Goal: Task Accomplishment & Management: Use online tool/utility

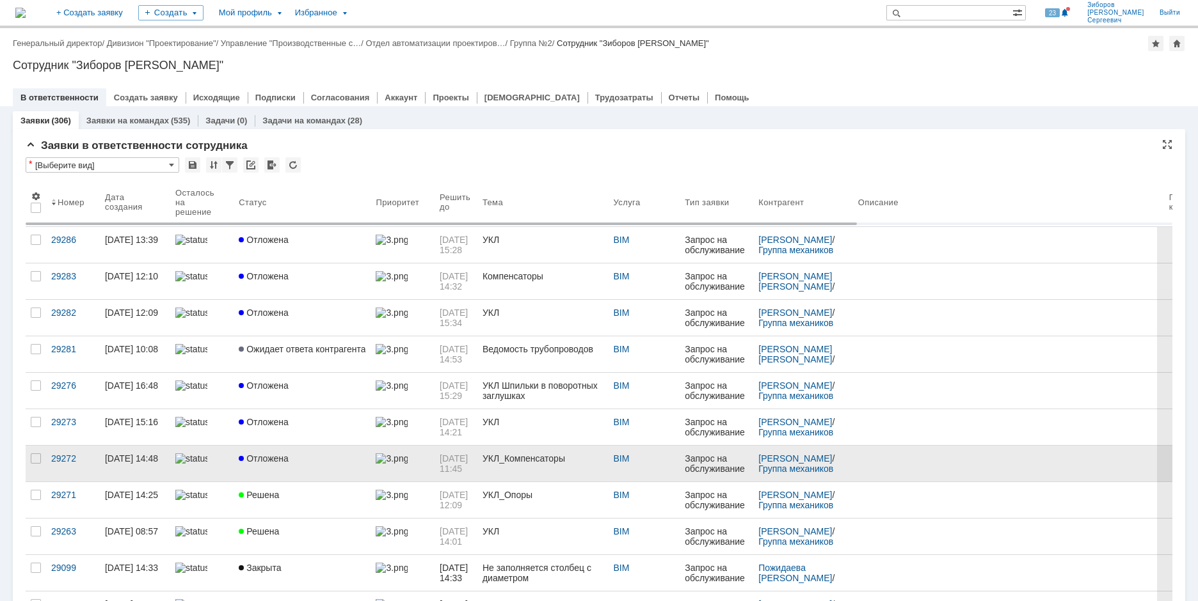
click at [301, 452] on link "Отложена" at bounding box center [302, 464] width 137 height 36
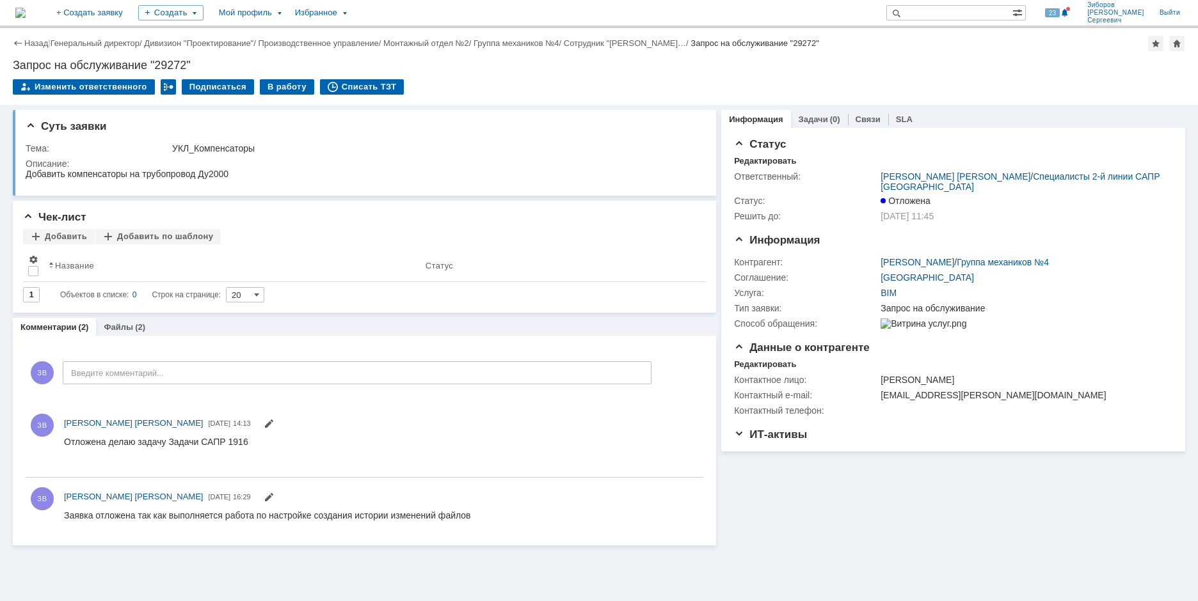
click at [276, 78] on div "Назад | Генеральный директор / Дивизион "Проектирование" / Производственное упр…" at bounding box center [599, 66] width 1198 height 77
click at [274, 87] on div "В работу" at bounding box center [287, 86] width 54 height 15
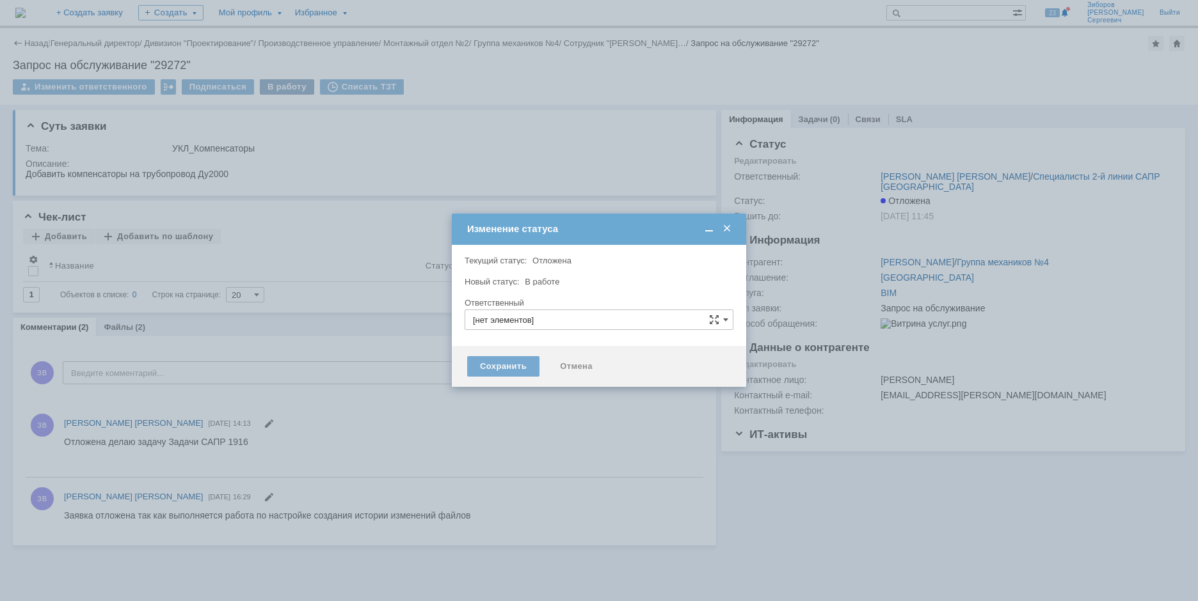
type input "[PERSON_NAME]"
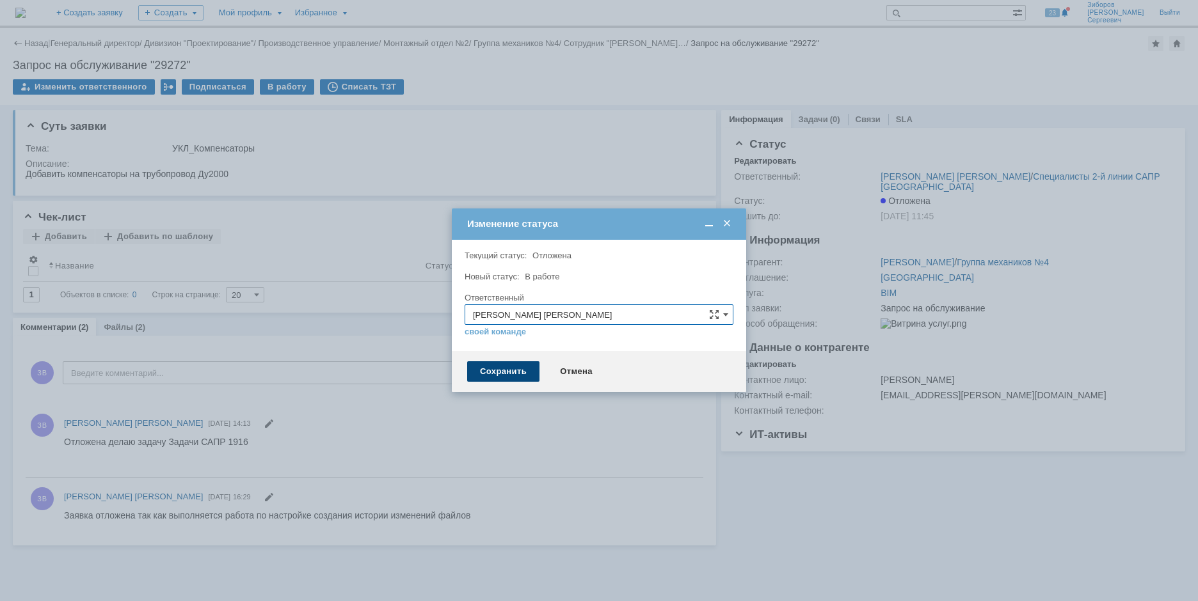
click at [507, 374] on div "Сохранить" at bounding box center [503, 371] width 72 height 20
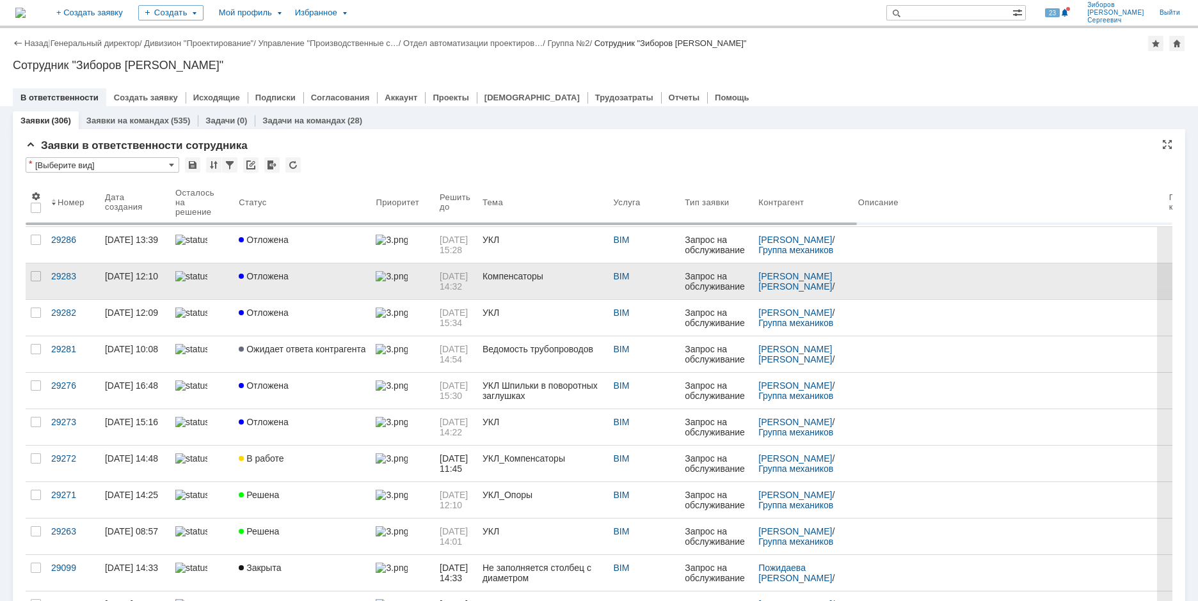
click at [277, 277] on span "Отложена" at bounding box center [264, 276] width 50 height 10
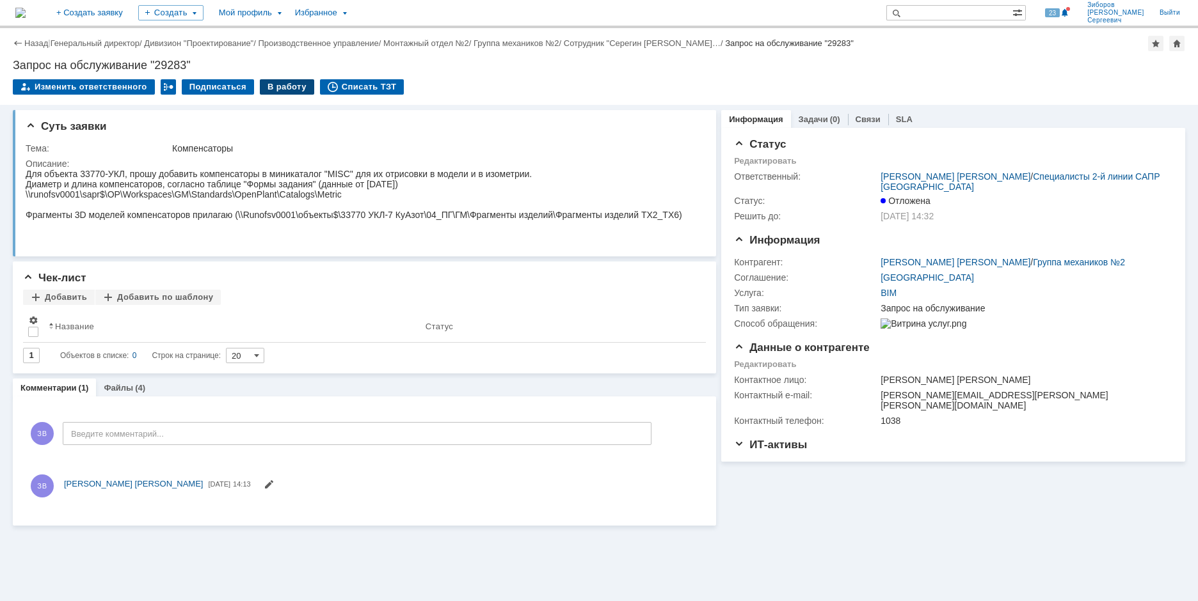
click at [280, 86] on div "В работу" at bounding box center [287, 86] width 54 height 15
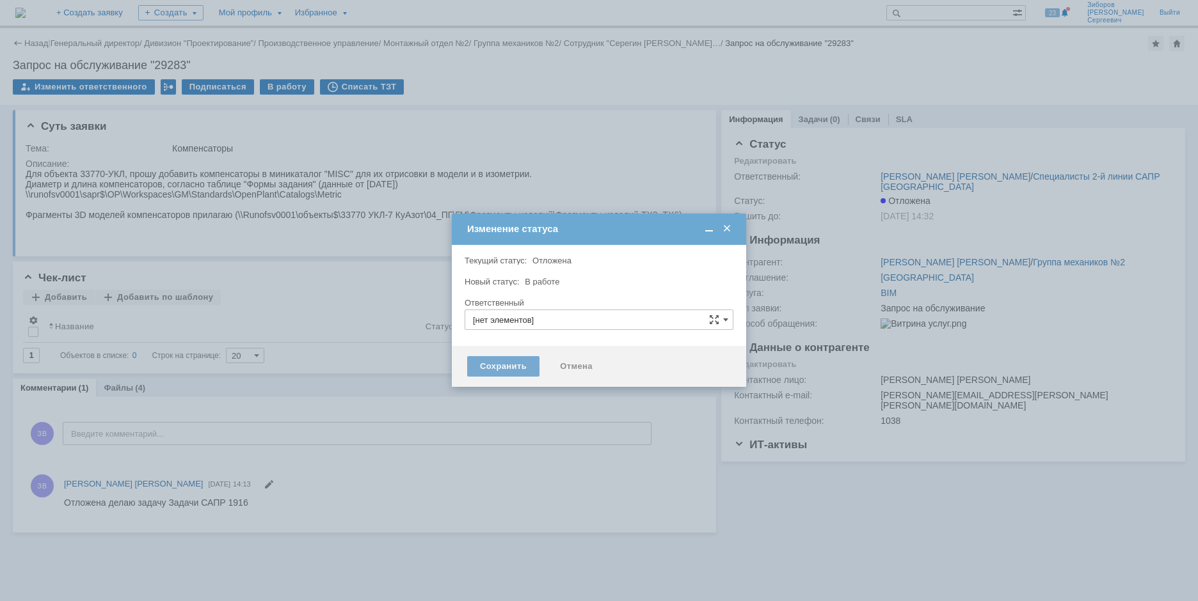
type input "[PERSON_NAME]"
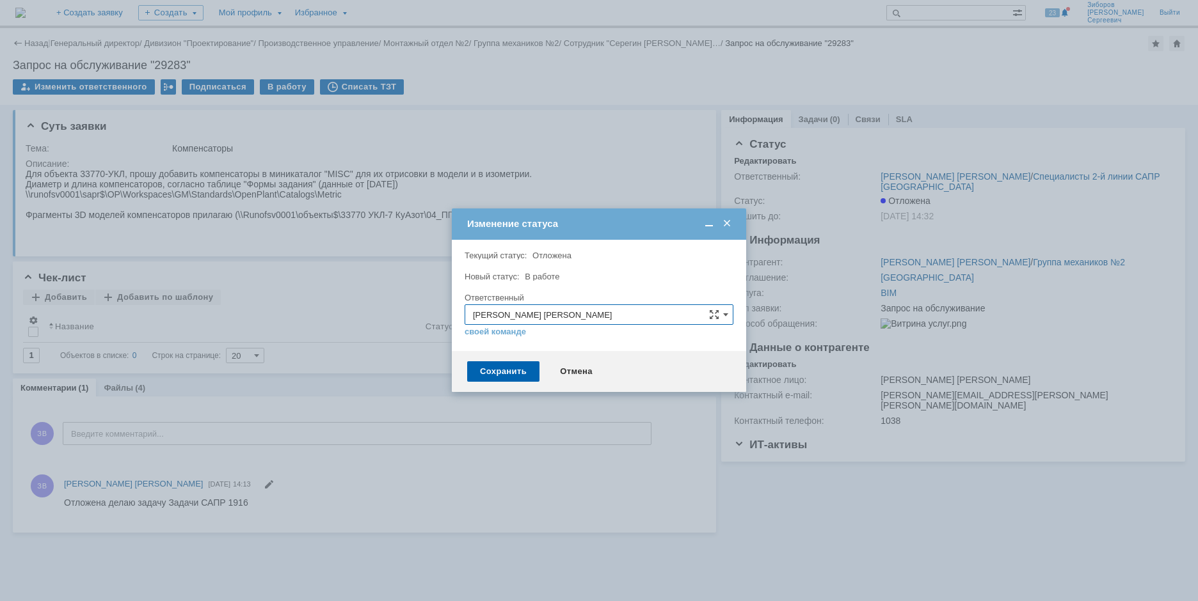
click at [496, 385] on div "Сохранить Отмена" at bounding box center [599, 371] width 294 height 41
click at [498, 374] on div "Сохранить" at bounding box center [503, 371] width 72 height 20
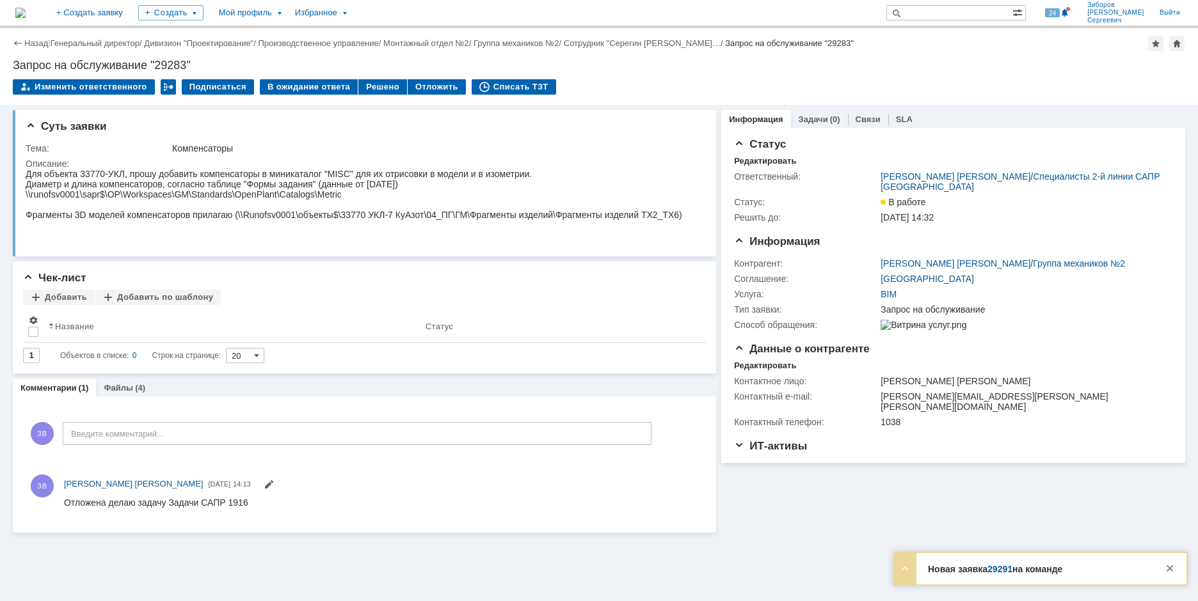
click at [1000, 564] on link "29291" at bounding box center [999, 569] width 25 height 10
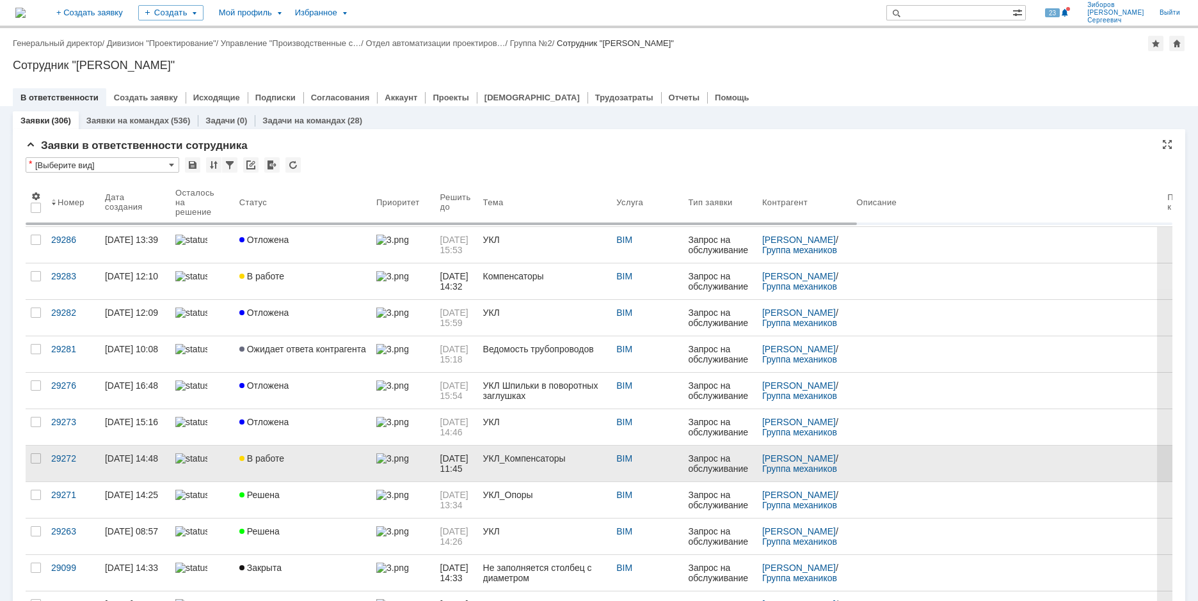
click at [262, 458] on span "В работе" at bounding box center [261, 459] width 45 height 10
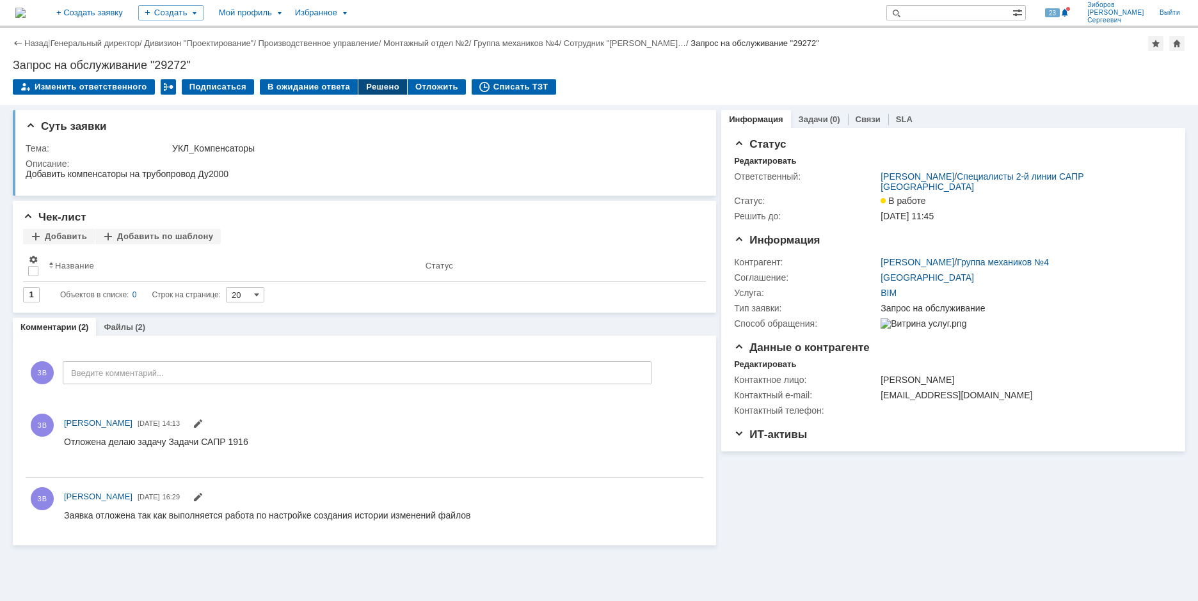
click at [370, 87] on div "Решено" at bounding box center [382, 86] width 49 height 15
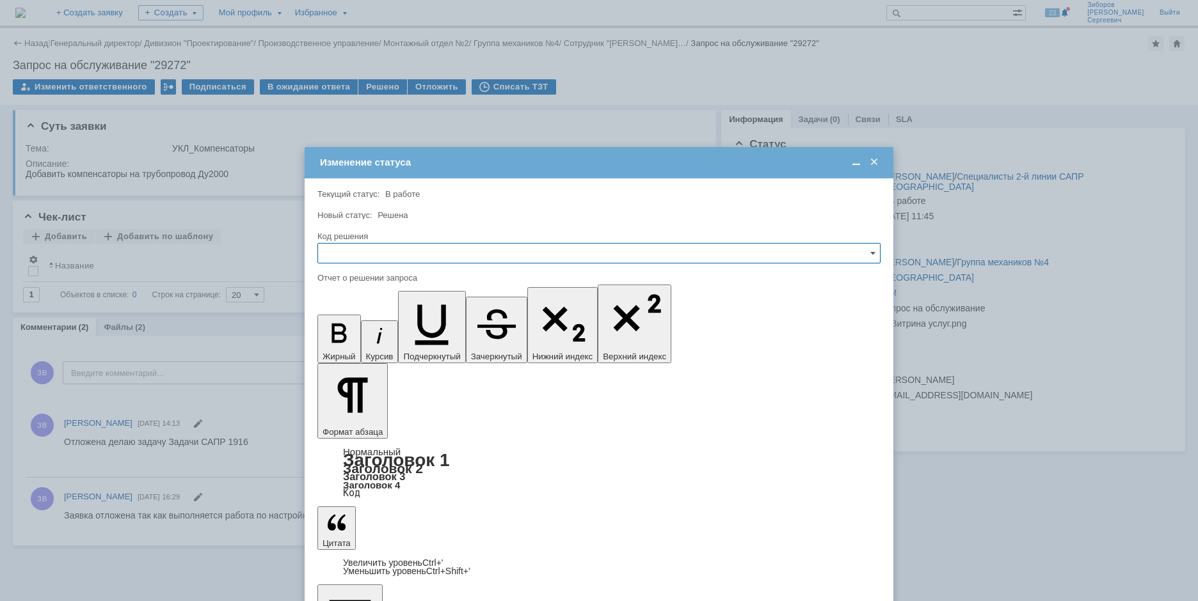
click at [359, 258] on input "text" at bounding box center [598, 253] width 563 height 20
drag, startPoint x: 356, startPoint y: 344, endPoint x: 28, endPoint y: 20, distance: 461.0
click at [356, 344] on span "Решено" at bounding box center [599, 340] width 546 height 10
type input "Решено"
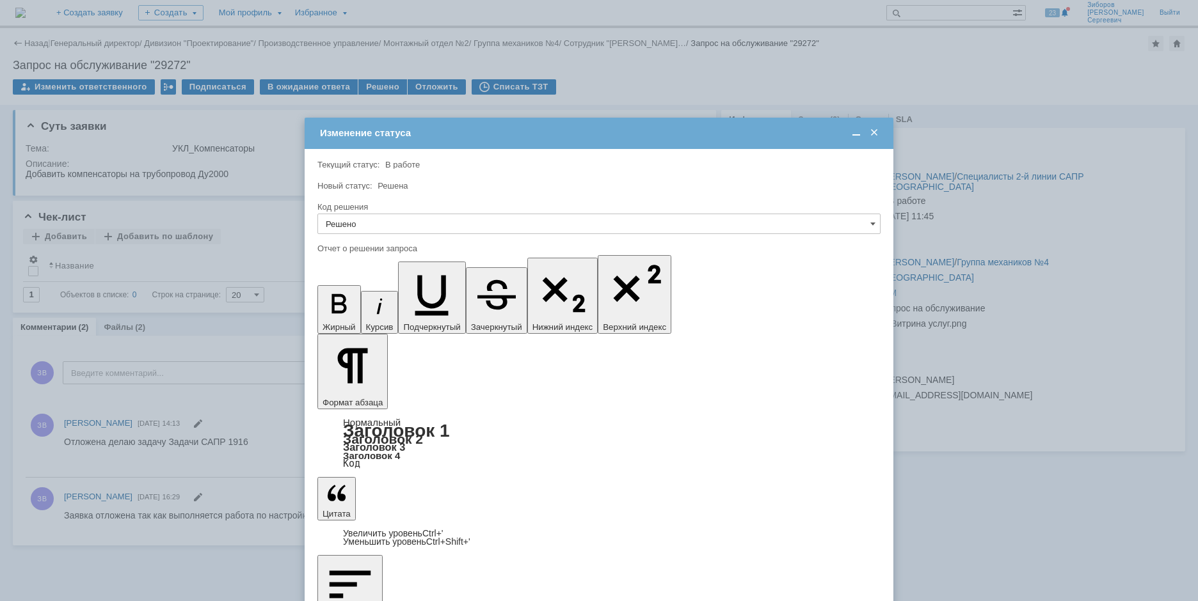
drag, startPoint x: 516, startPoint y: 3784, endPoint x: 361, endPoint y: 3774, distance: 155.2
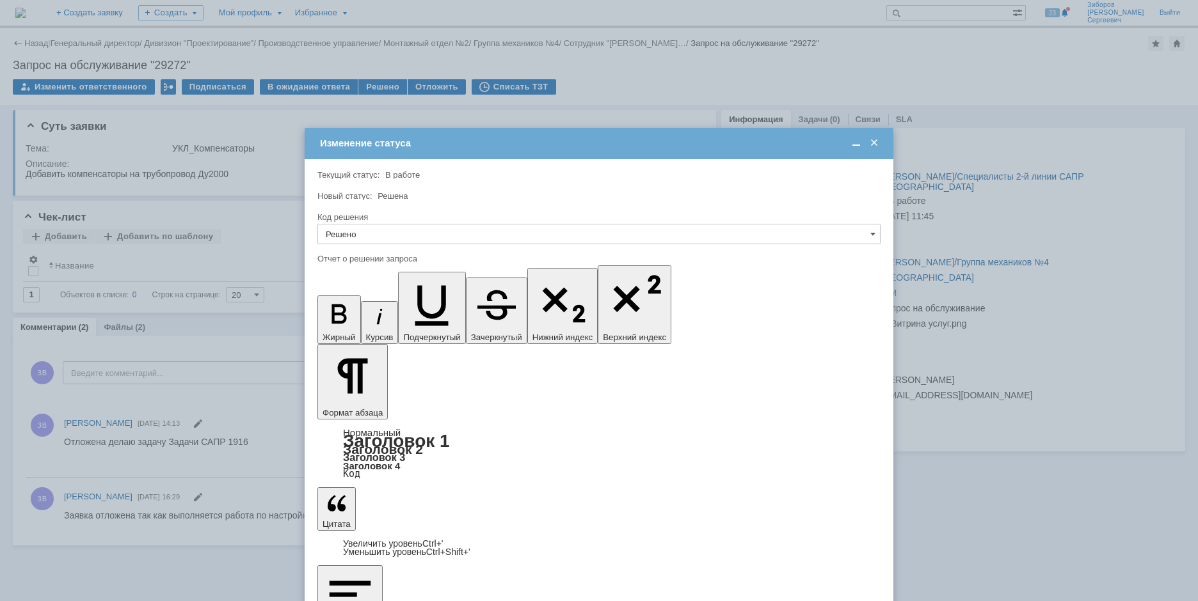
drag, startPoint x: 524, startPoint y: 3761, endPoint x: 360, endPoint y: 3708, distance: 172.2
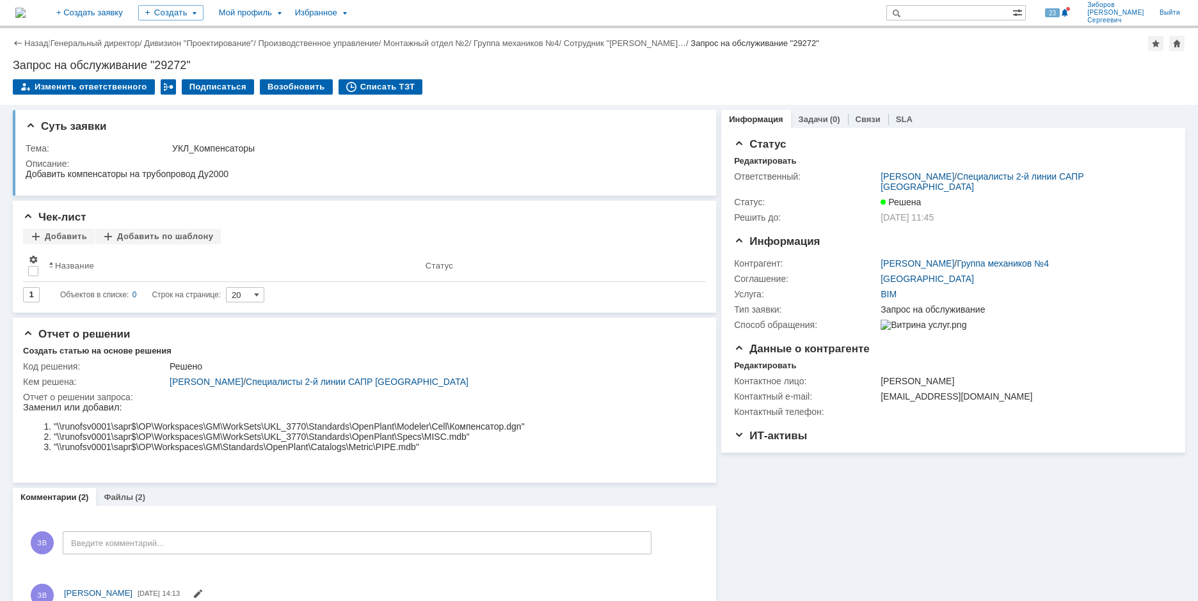
click at [26, 9] on img at bounding box center [20, 13] width 10 height 10
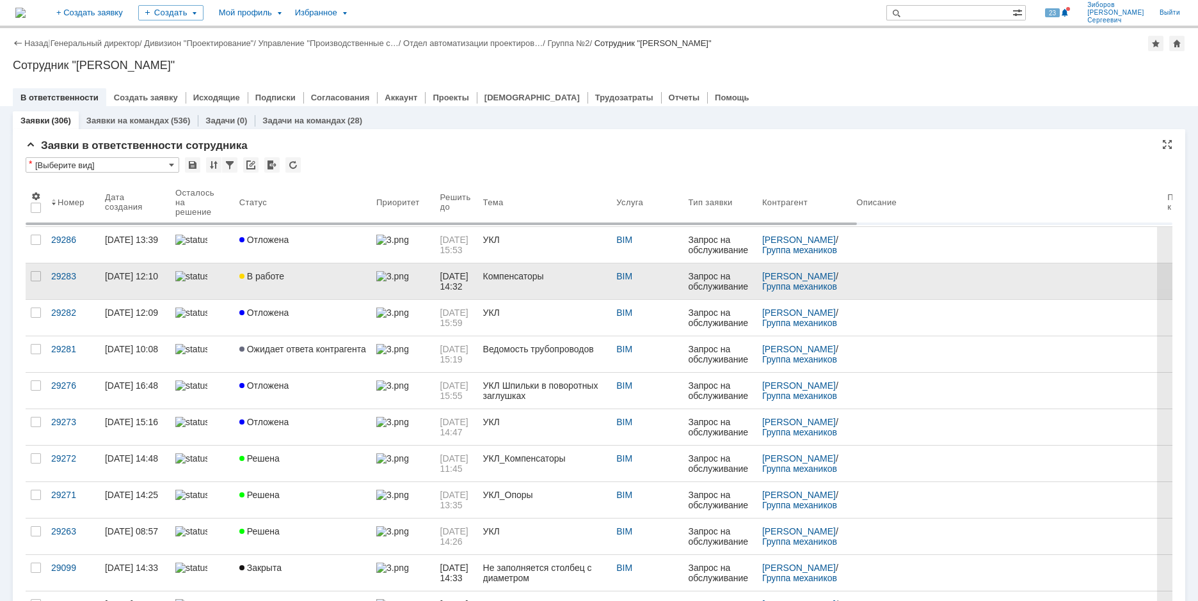
click at [269, 274] on span "В работе" at bounding box center [261, 276] width 45 height 10
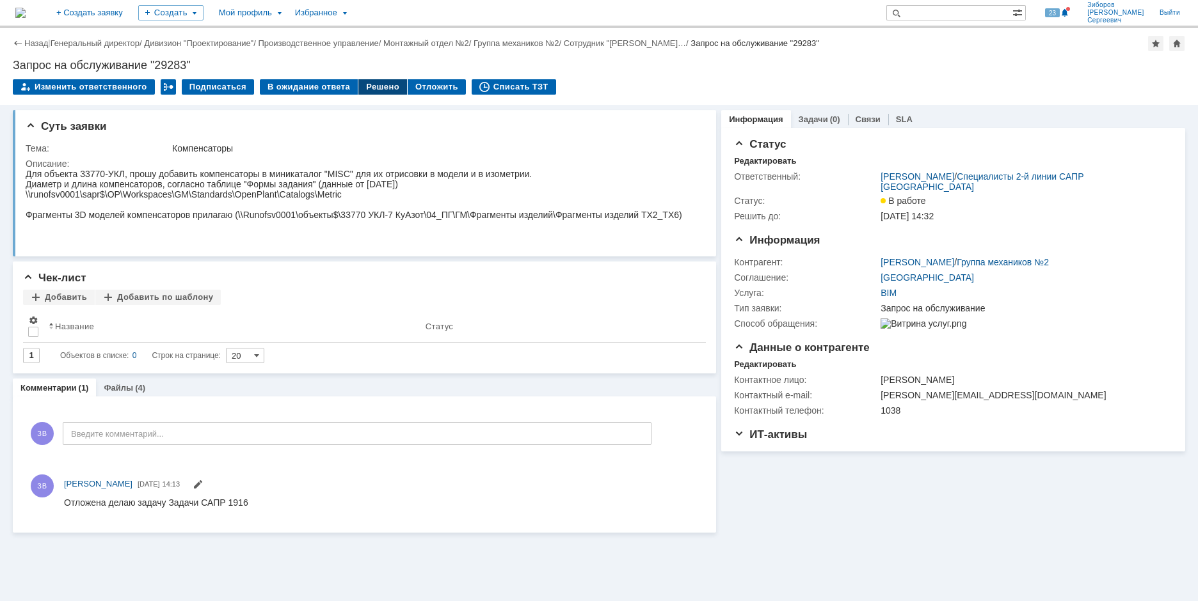
click at [376, 87] on div "Решено" at bounding box center [382, 86] width 49 height 15
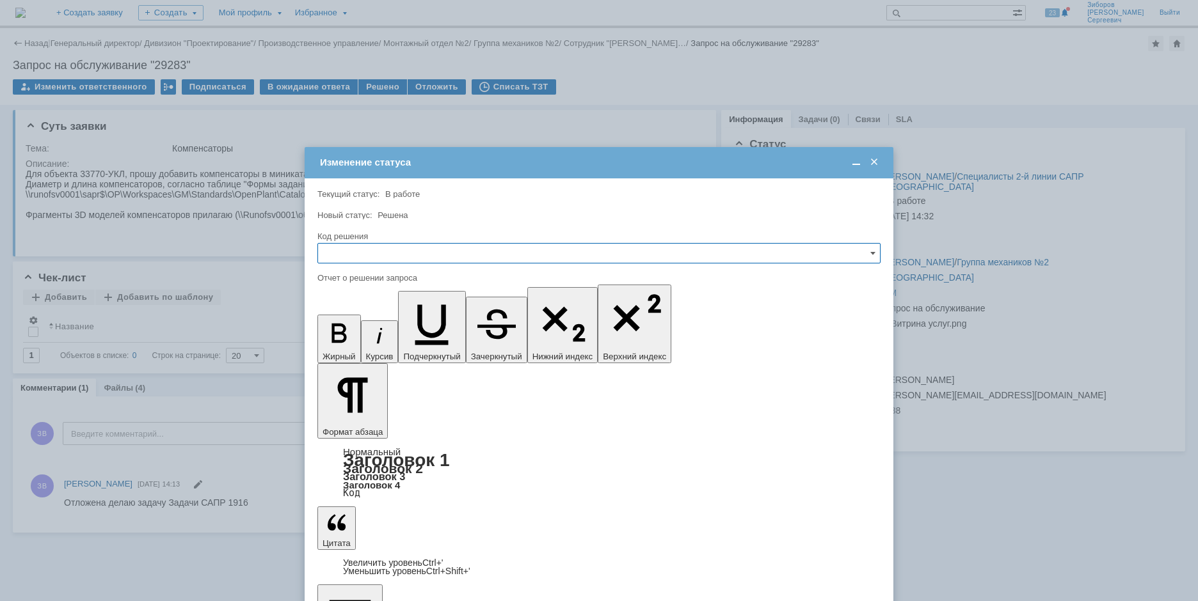
click at [333, 258] on input "text" at bounding box center [598, 253] width 563 height 20
drag, startPoint x: 345, startPoint y: 339, endPoint x: 19, endPoint y: 22, distance: 454.3
click at [345, 339] on span "Решено" at bounding box center [599, 340] width 546 height 10
type input "Решено"
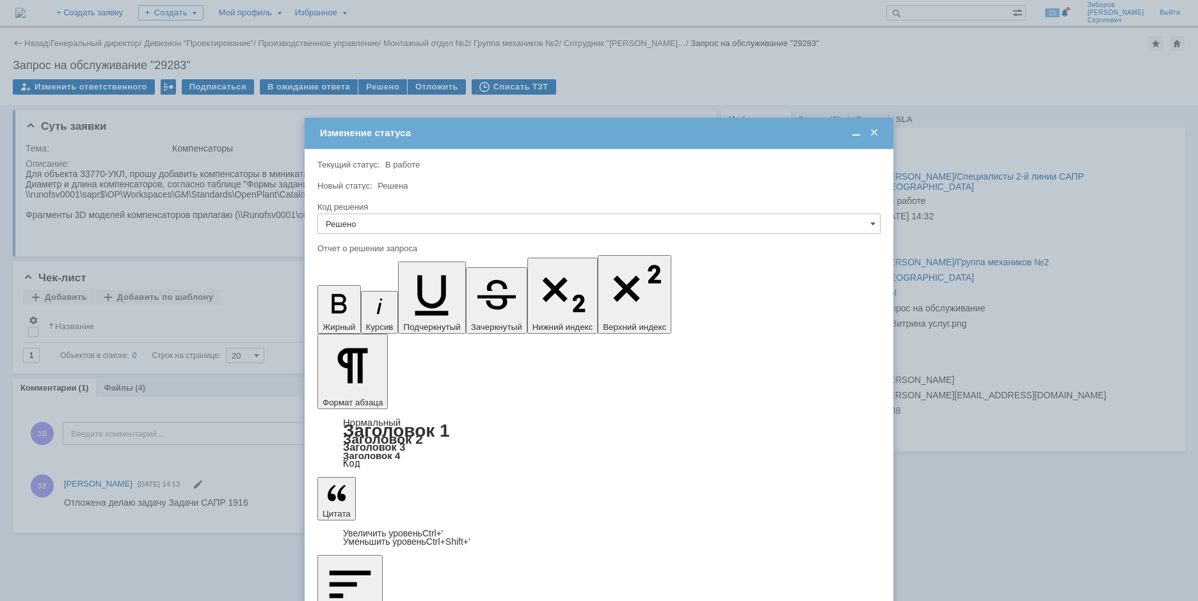
drag, startPoint x: 847, startPoint y: 3761, endPoint x: 340, endPoint y: 3765, distance: 506.7
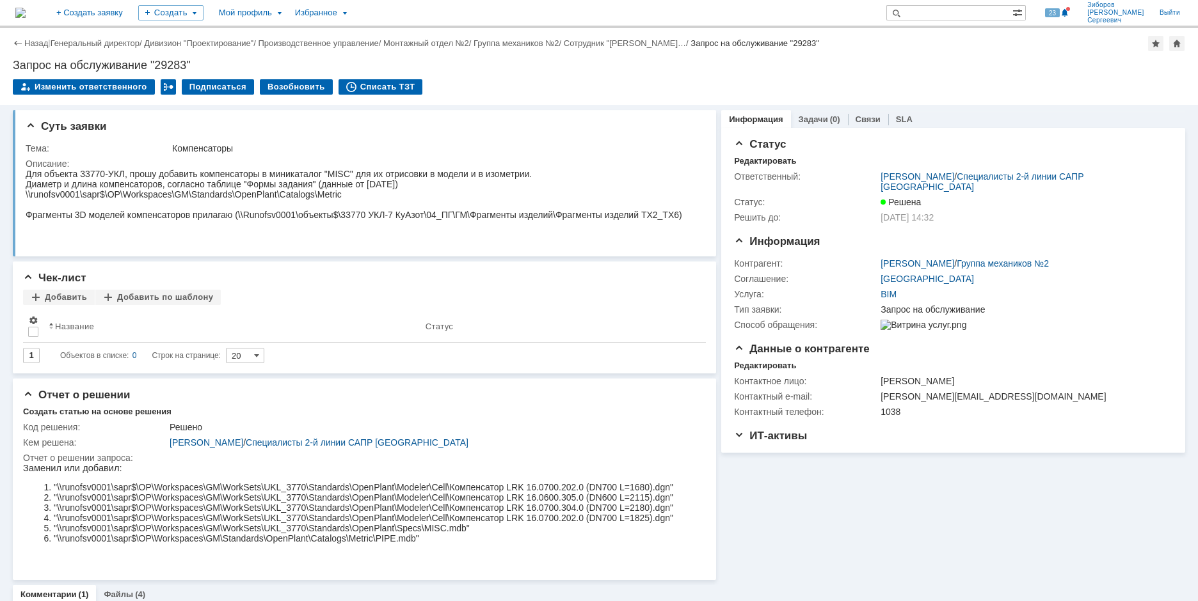
click at [26, 14] on img at bounding box center [20, 13] width 10 height 10
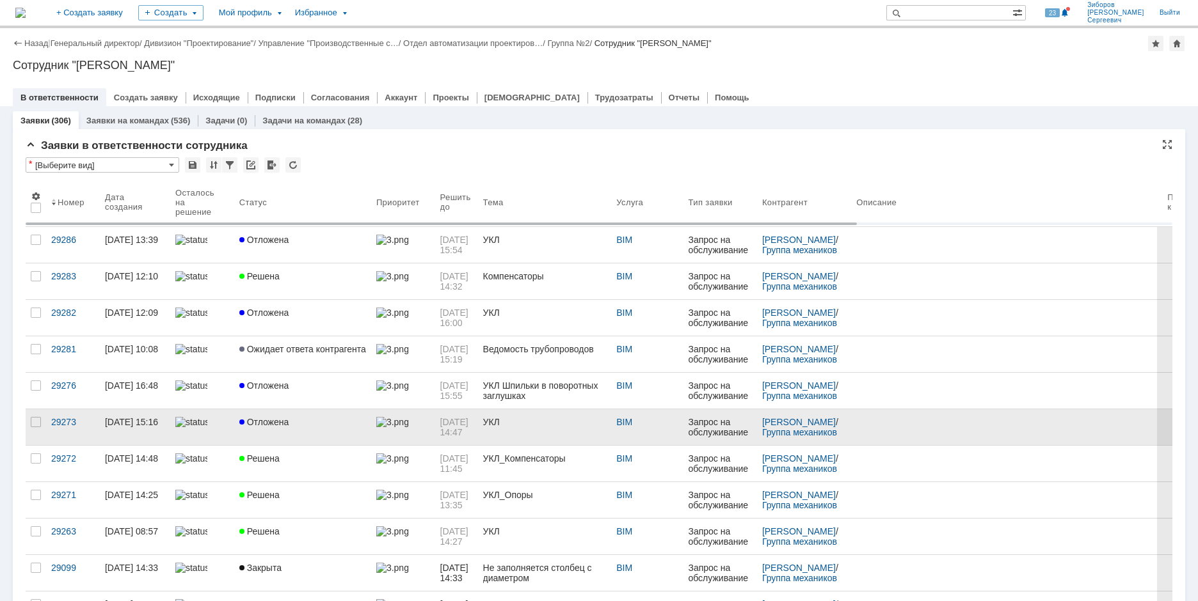
click at [282, 424] on span "Отложена" at bounding box center [264, 422] width 50 height 10
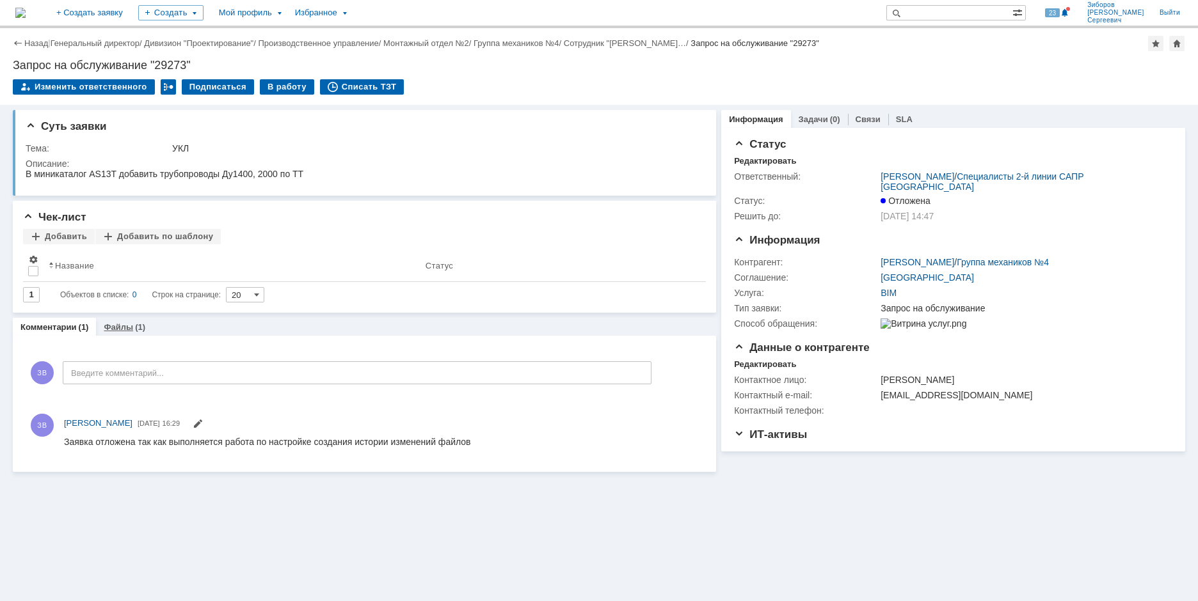
click at [106, 329] on link "Файлы" at bounding box center [118, 327] width 29 height 10
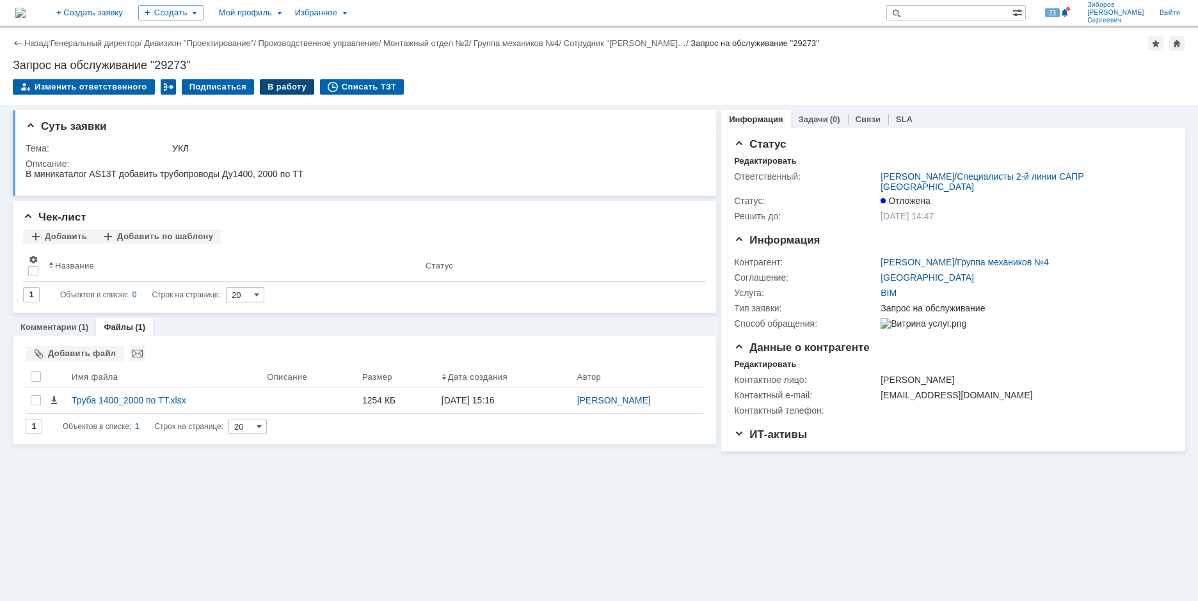
click at [280, 81] on div "В работу" at bounding box center [287, 86] width 54 height 15
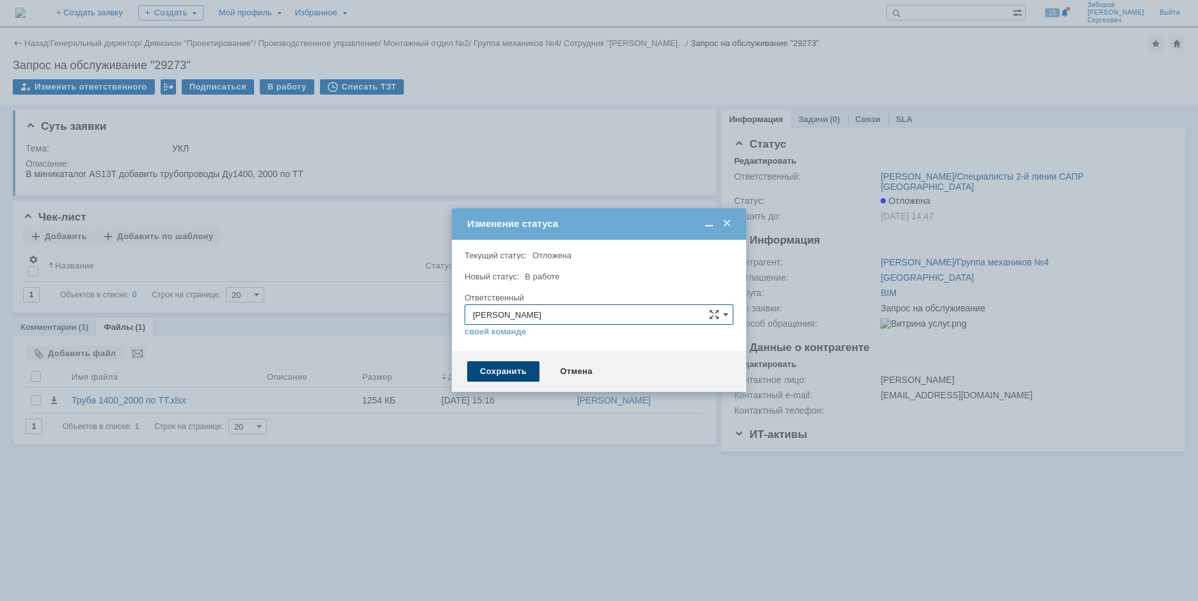
click at [488, 376] on div "Сохранить" at bounding box center [503, 371] width 72 height 20
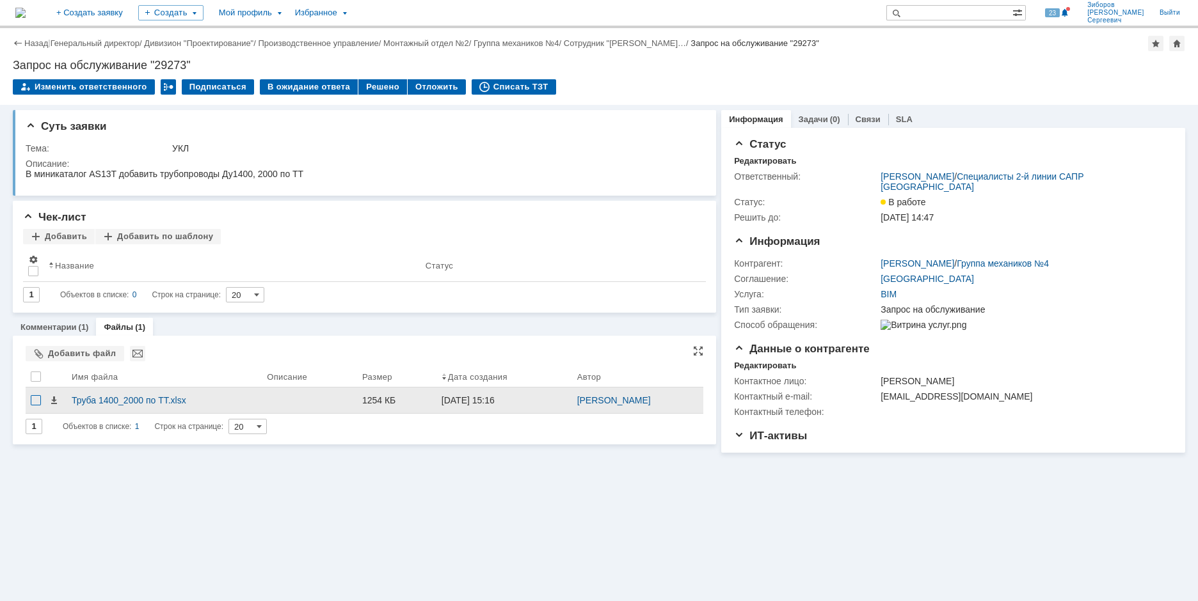
click at [36, 402] on div at bounding box center [36, 400] width 10 height 10
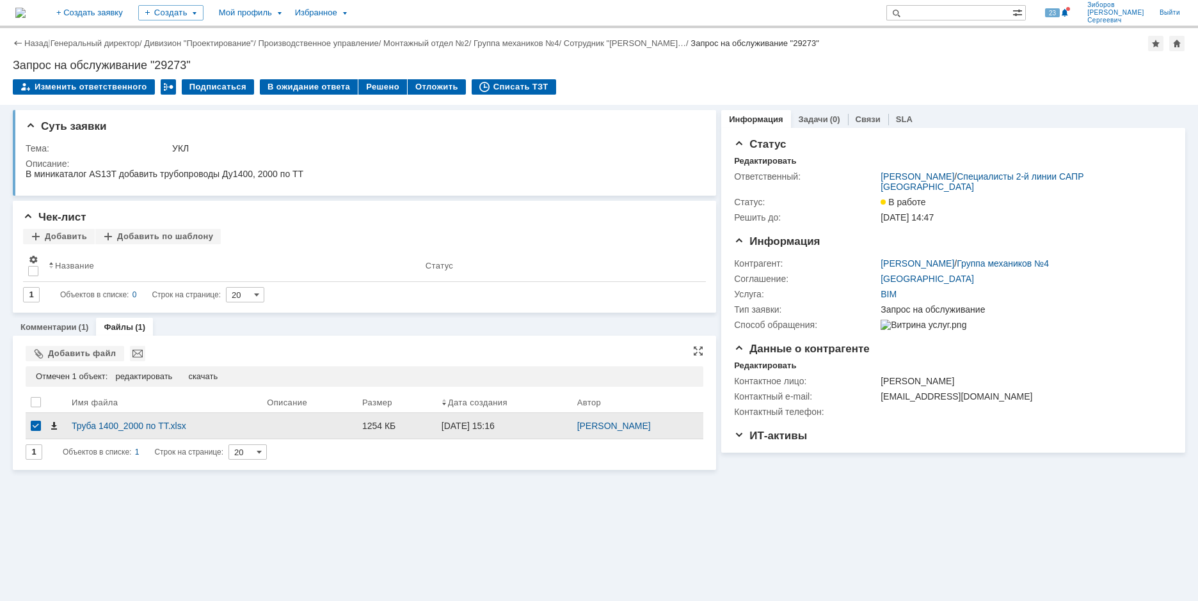
click at [53, 427] on span at bounding box center [54, 426] width 10 height 10
click at [1095, 583] on div "Суть заявки Тема: УКЛ Описание: Чек-лист Добавить Добавить по шаблону Результат…" at bounding box center [599, 353] width 1198 height 496
click at [309, 83] on div "В ожидание ответа" at bounding box center [309, 86] width 98 height 15
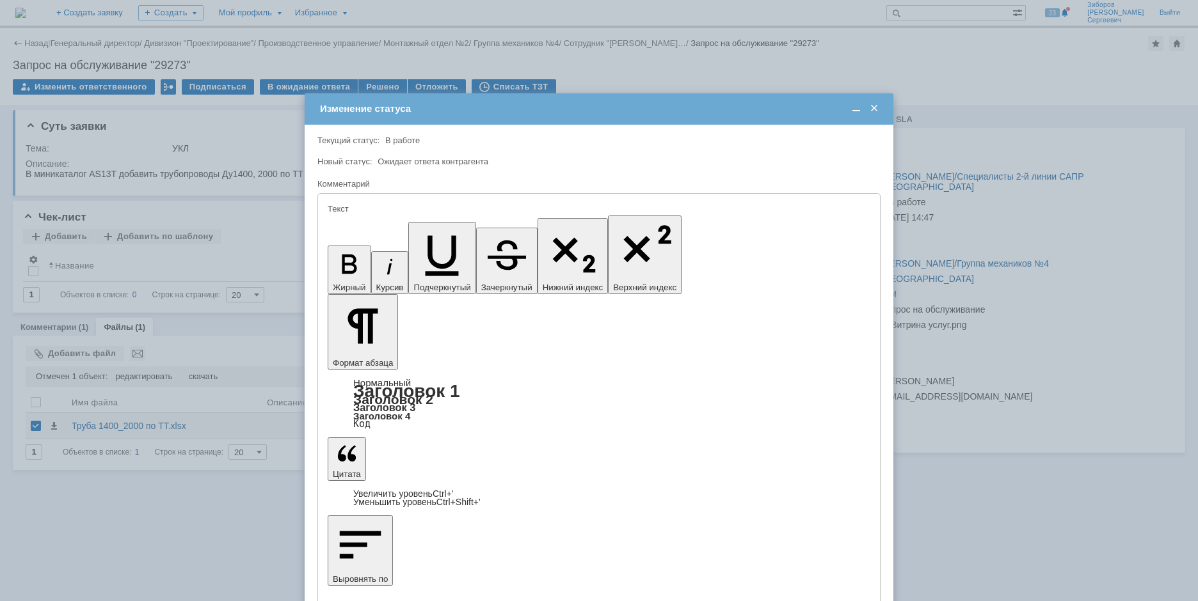
drag, startPoint x: 841, startPoint y: 3571, endPoint x: 867, endPoint y: 3579, distance: 27.5
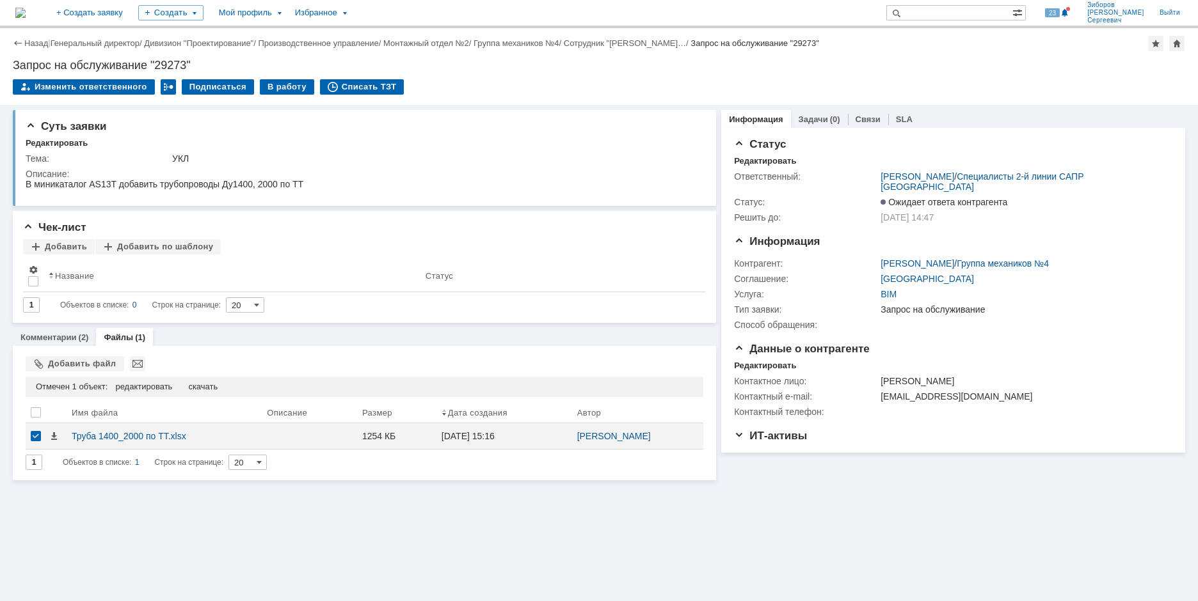
scroll to position [0, 0]
click at [26, 8] on img at bounding box center [20, 13] width 10 height 10
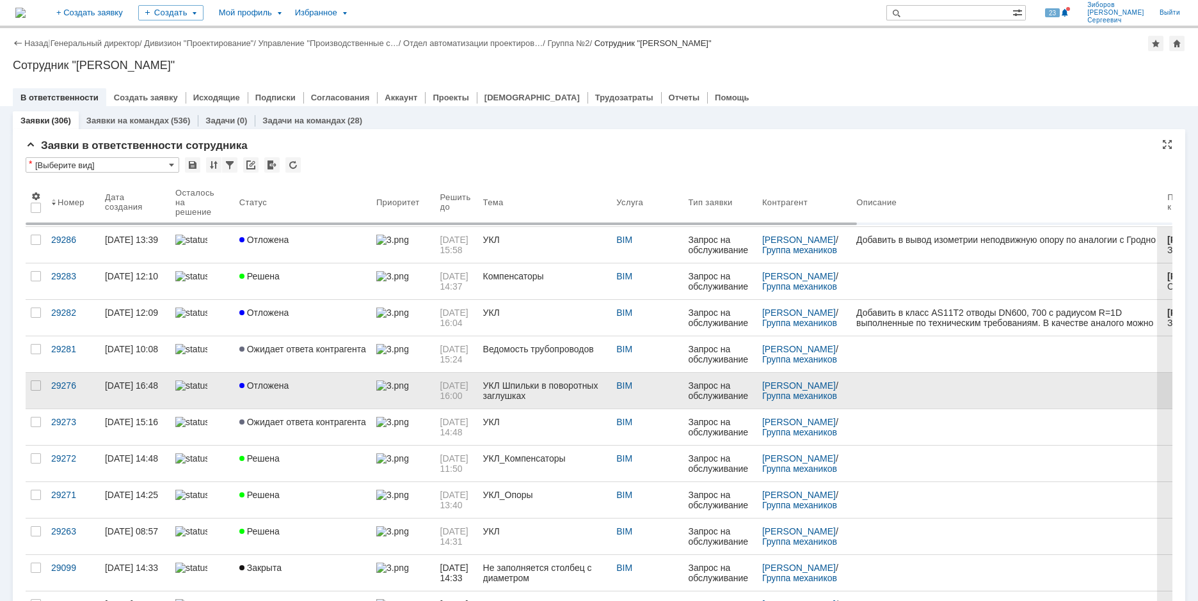
click at [292, 385] on div "Отложена" at bounding box center [302, 386] width 127 height 10
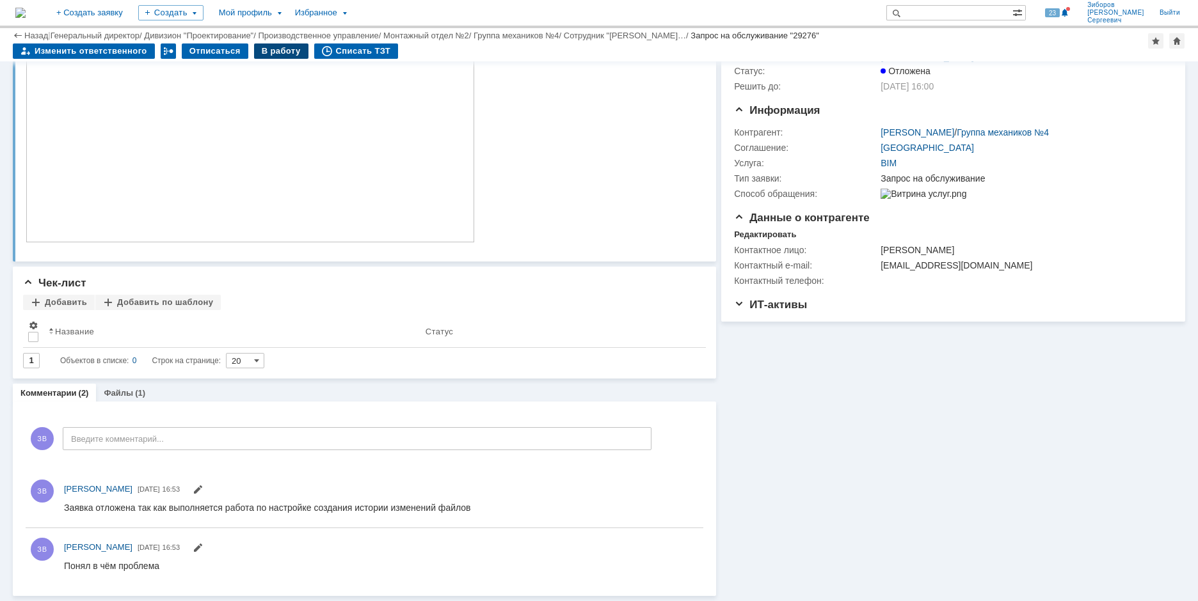
click at [278, 51] on div "В работу" at bounding box center [281, 51] width 54 height 15
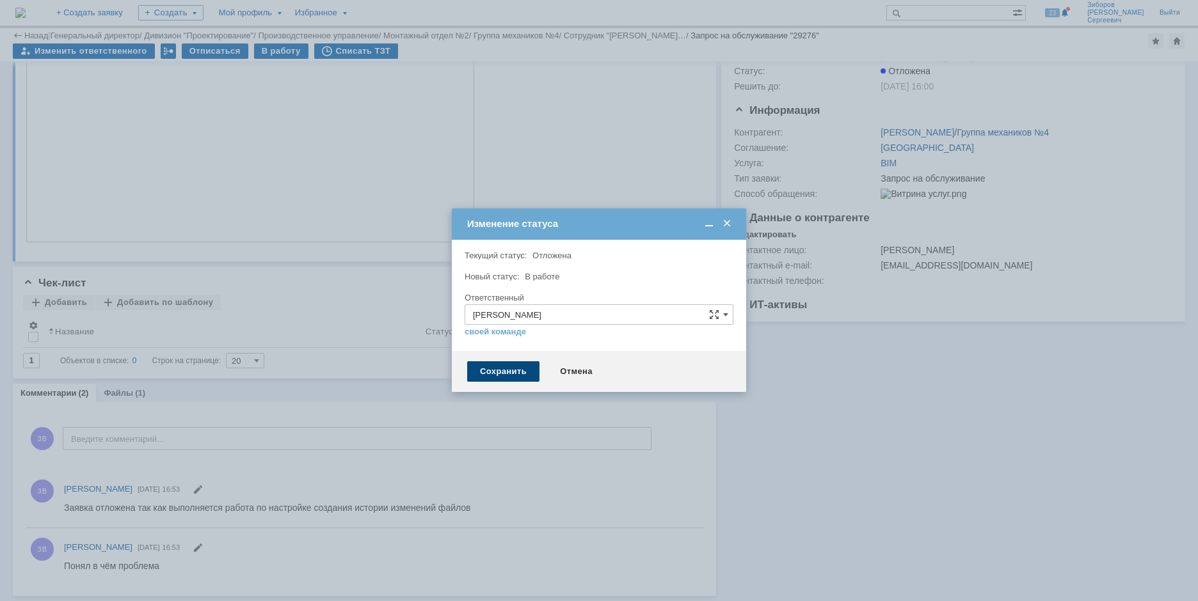
click at [489, 370] on div "Сохранить" at bounding box center [503, 371] width 72 height 20
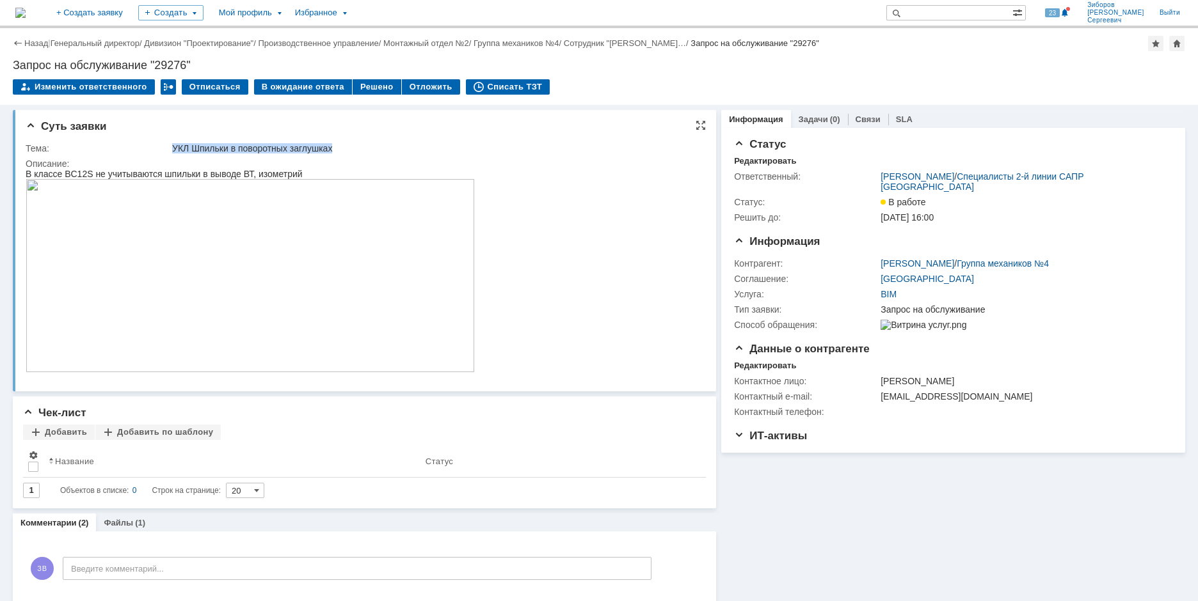
drag, startPoint x: 175, startPoint y: 146, endPoint x: 377, endPoint y: 144, distance: 202.2
click at [377, 144] on div "УКЛ Шпильки в поворотных заглушках" at bounding box center [434, 148] width 525 height 10
copy div "УКЛ Шпильки в поворотных заглушках"
click at [323, 286] on img at bounding box center [250, 275] width 449 height 193
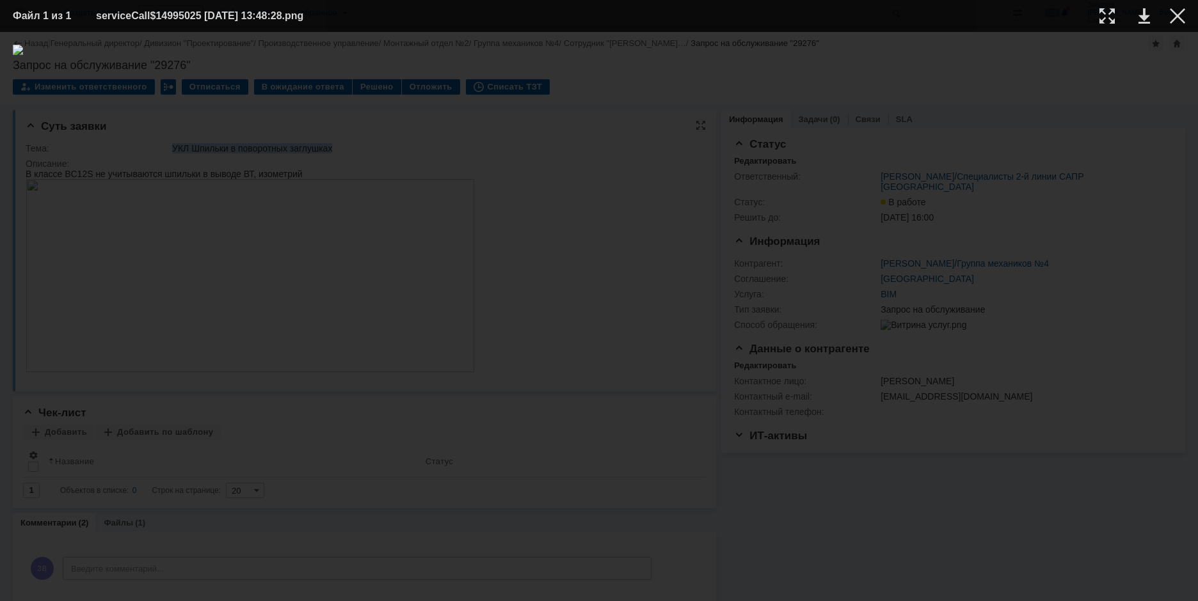
click at [323, 286] on img at bounding box center [599, 317] width 1172 height 544
click at [1182, 8] on div at bounding box center [1177, 15] width 15 height 15
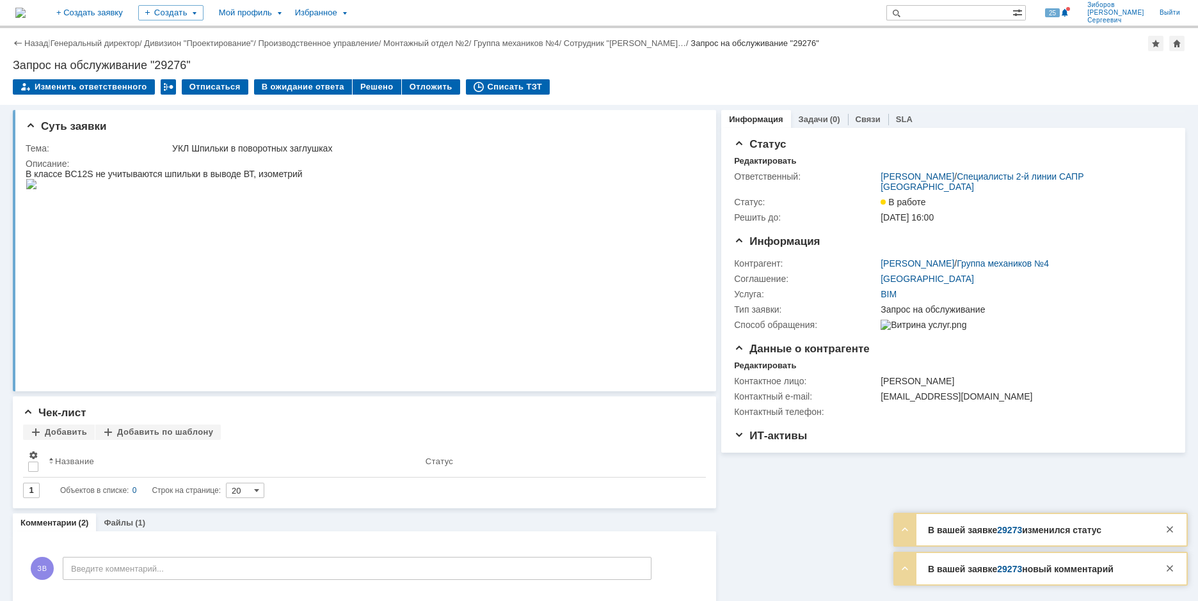
click at [1017, 528] on link "29273" at bounding box center [1009, 530] width 25 height 10
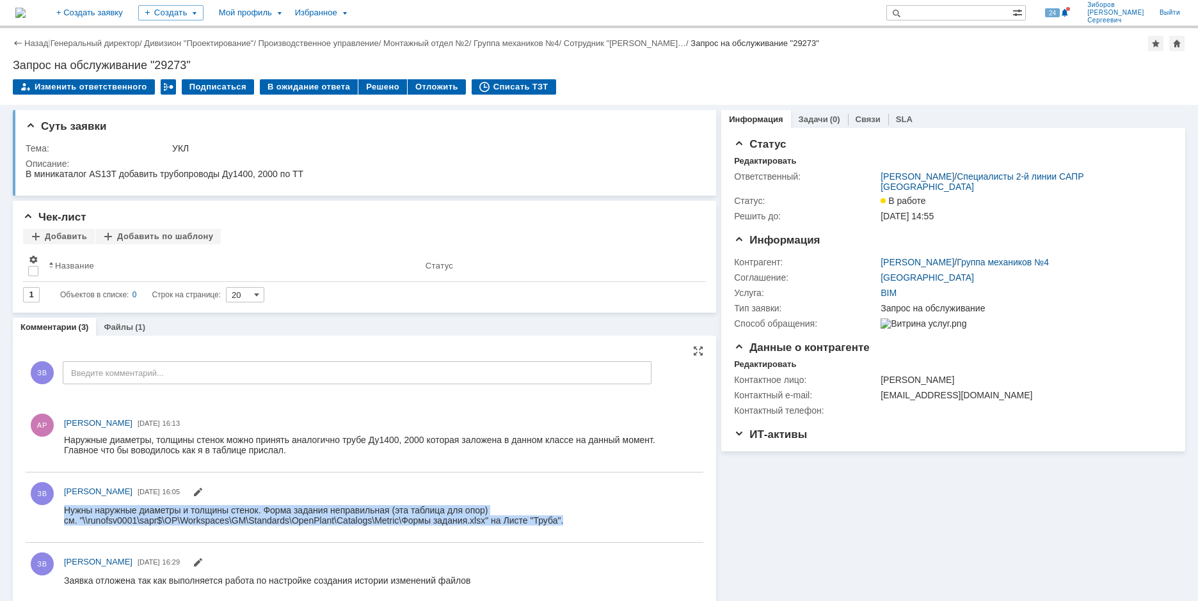
drag, startPoint x: 66, startPoint y: 512, endPoint x: 599, endPoint y: 522, distance: 533.7
click at [599, 522] on div "Нужны наружные диаметры и толщины стенок. Форма задания неправильная (эта табли…" at bounding box center [376, 515] width 624 height 20
copy div "Нужны наружные диаметры и толщины стенок. Форма задания неправильная (эта табли…"
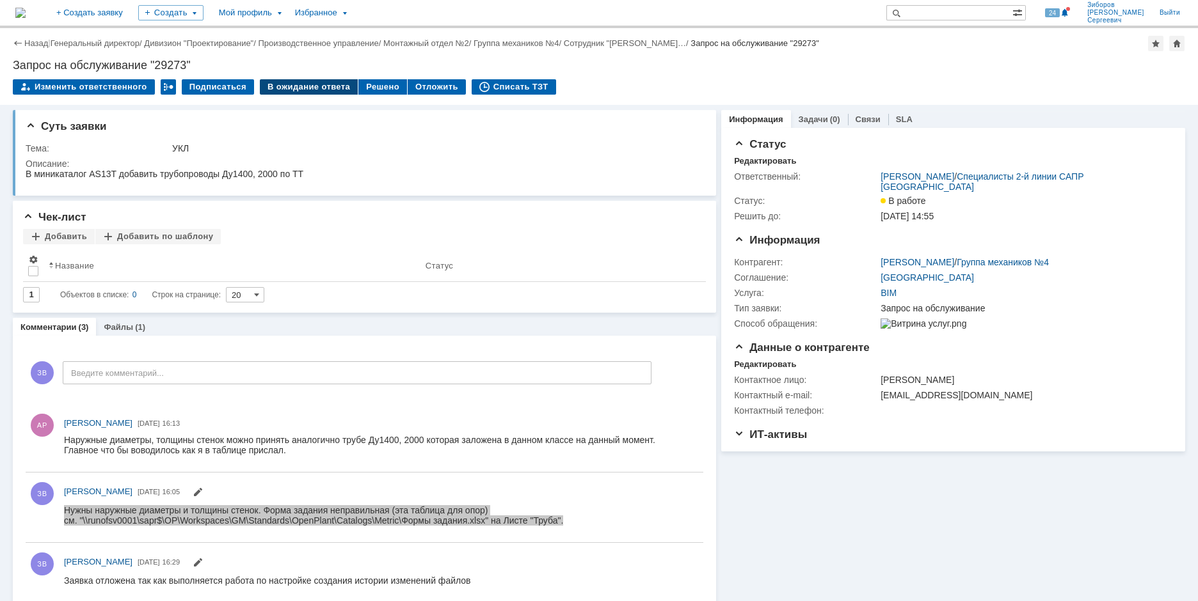
click at [294, 88] on div "В ожидание ответа" at bounding box center [309, 86] width 98 height 15
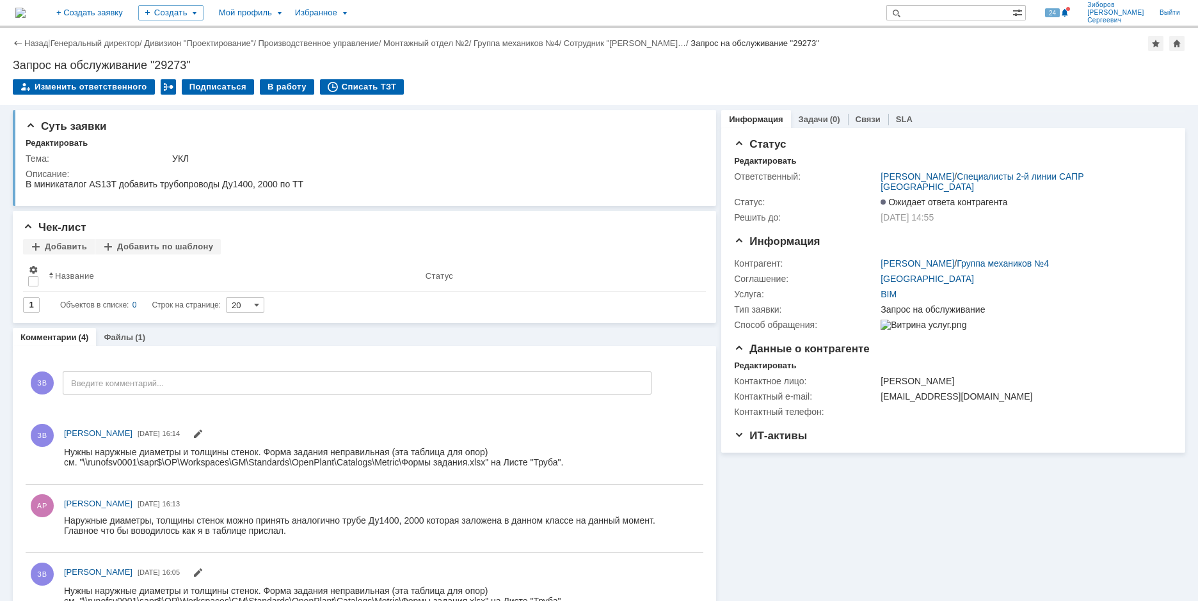
click at [26, 10] on img at bounding box center [20, 13] width 10 height 10
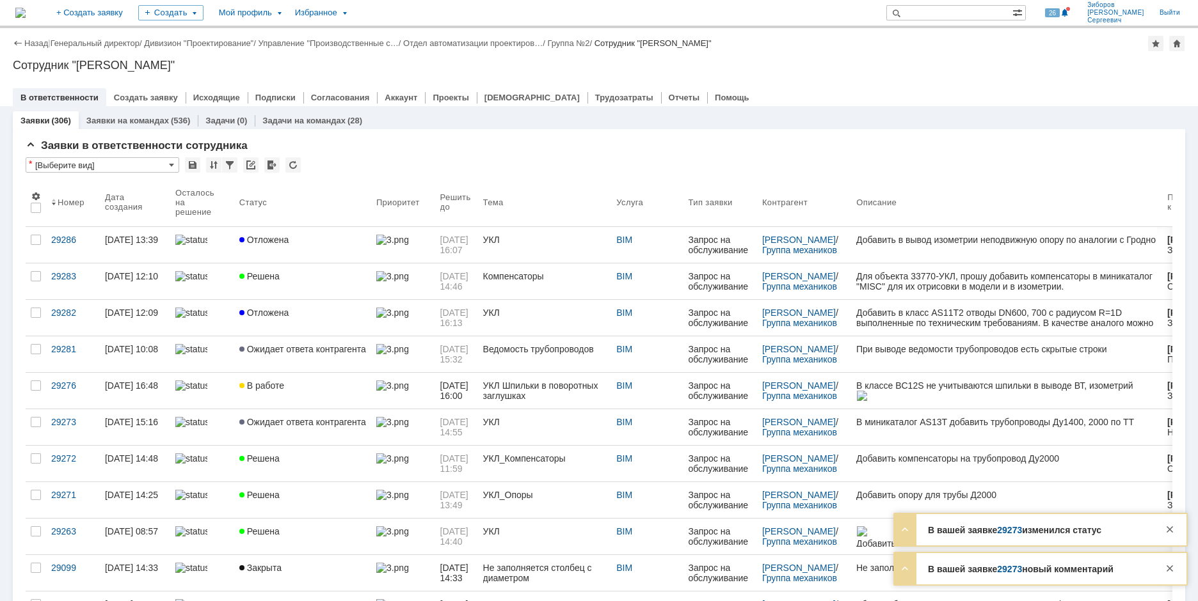
click at [1017, 531] on link "29273" at bounding box center [1009, 530] width 25 height 10
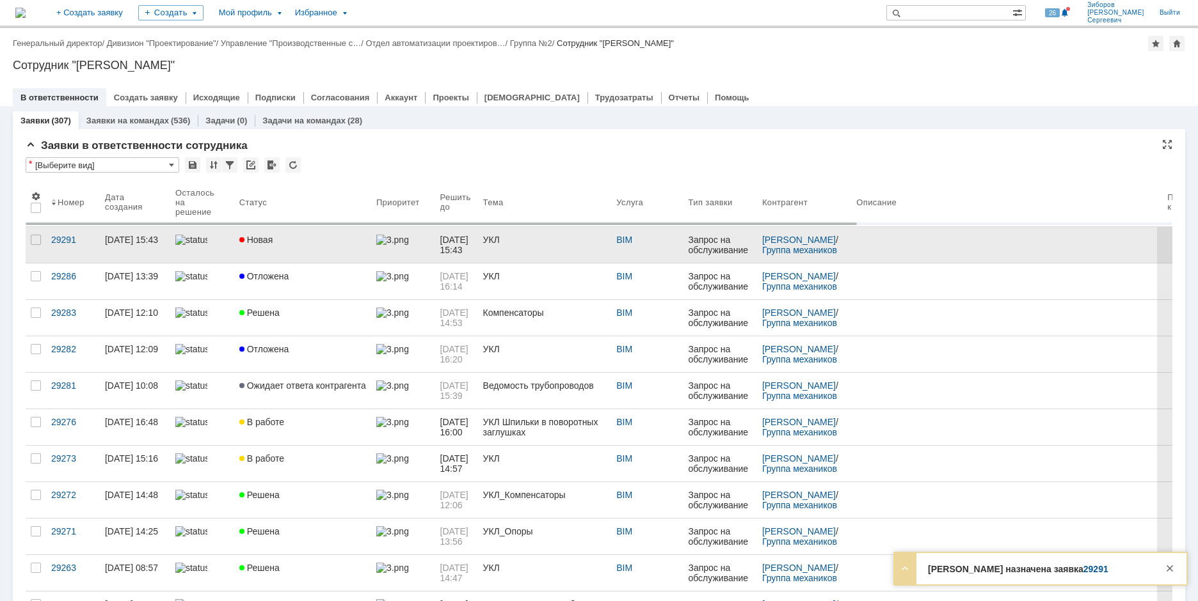
click at [300, 238] on div "Новая" at bounding box center [302, 240] width 127 height 10
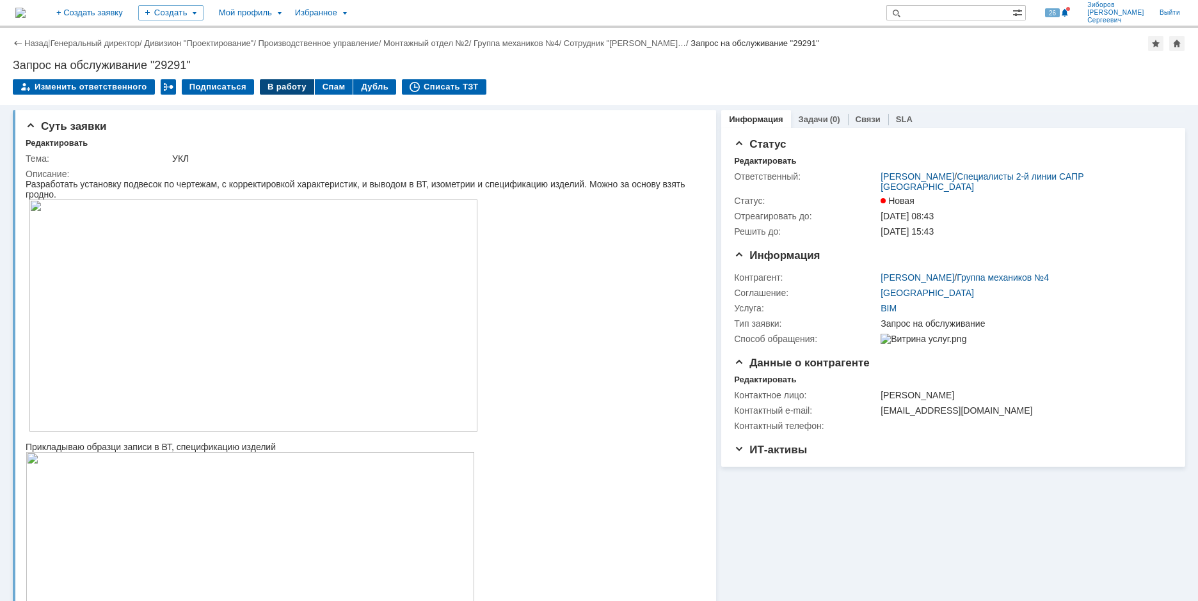
click at [290, 89] on div "В работу" at bounding box center [287, 86] width 54 height 15
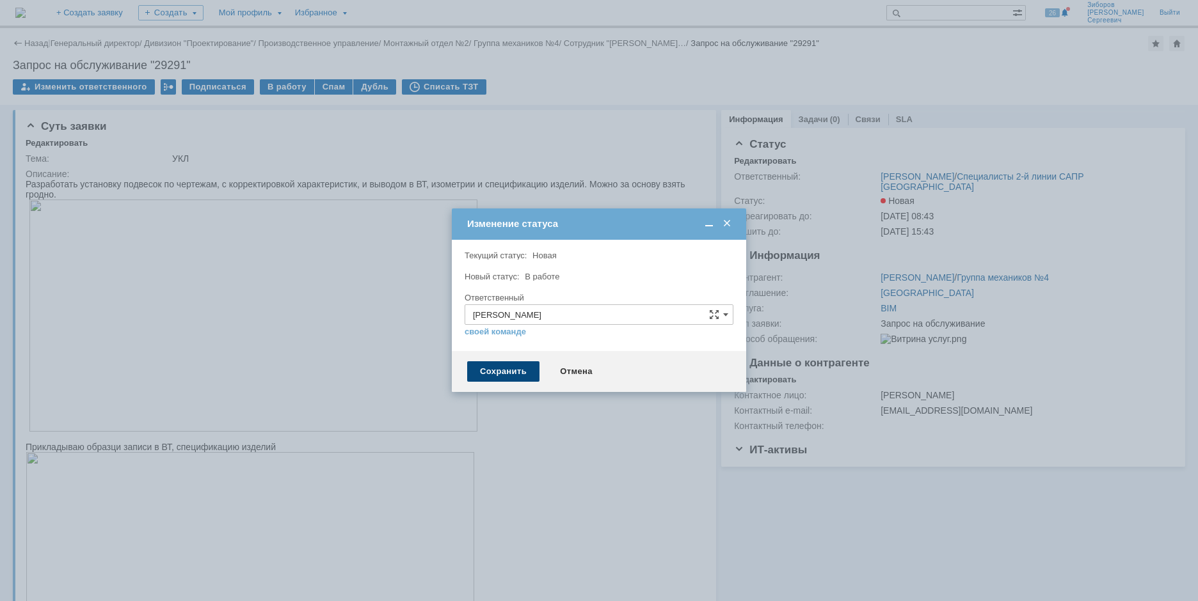
click at [507, 376] on div "Сохранить" at bounding box center [503, 371] width 72 height 20
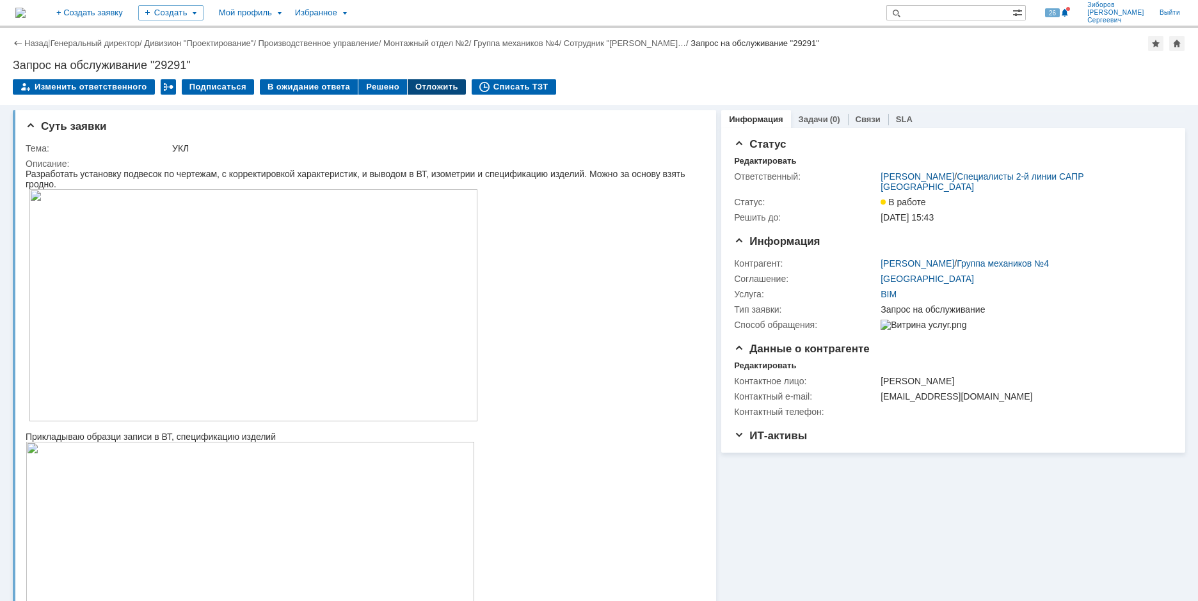
click at [421, 91] on div "Отложить" at bounding box center [437, 86] width 58 height 15
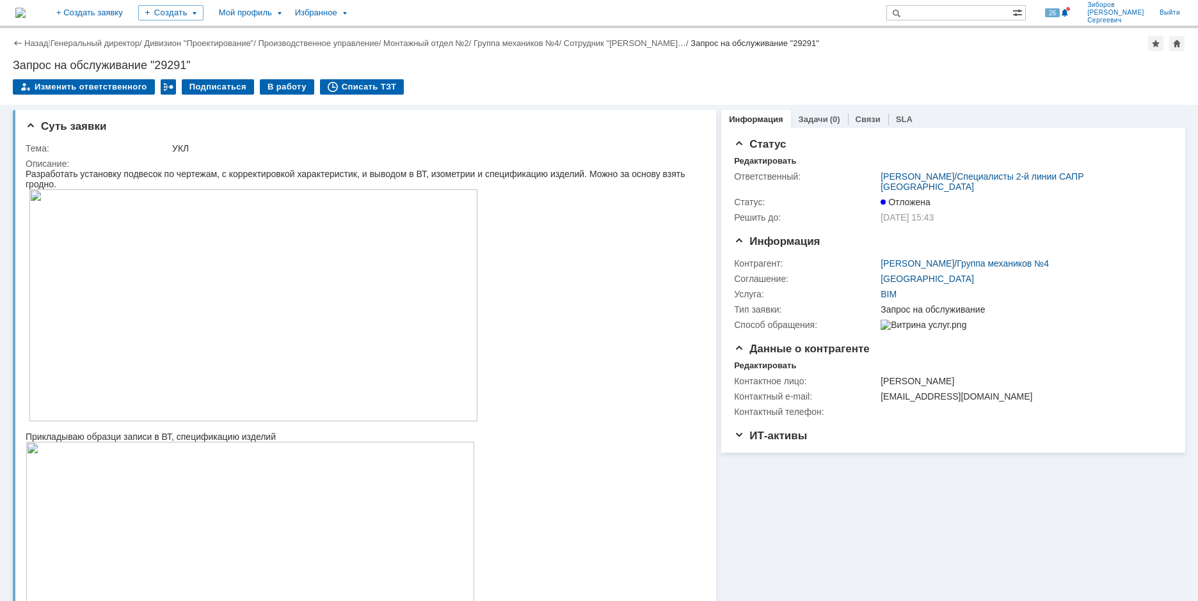
click at [26, 13] on img at bounding box center [20, 13] width 10 height 10
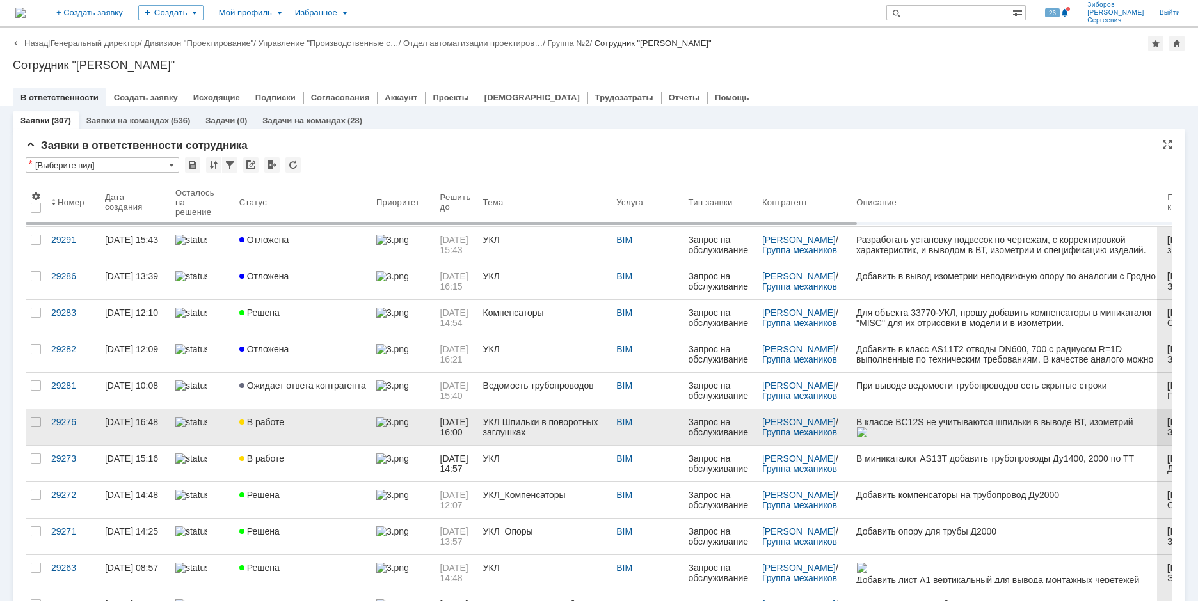
click at [258, 422] on span "В работе" at bounding box center [261, 422] width 45 height 10
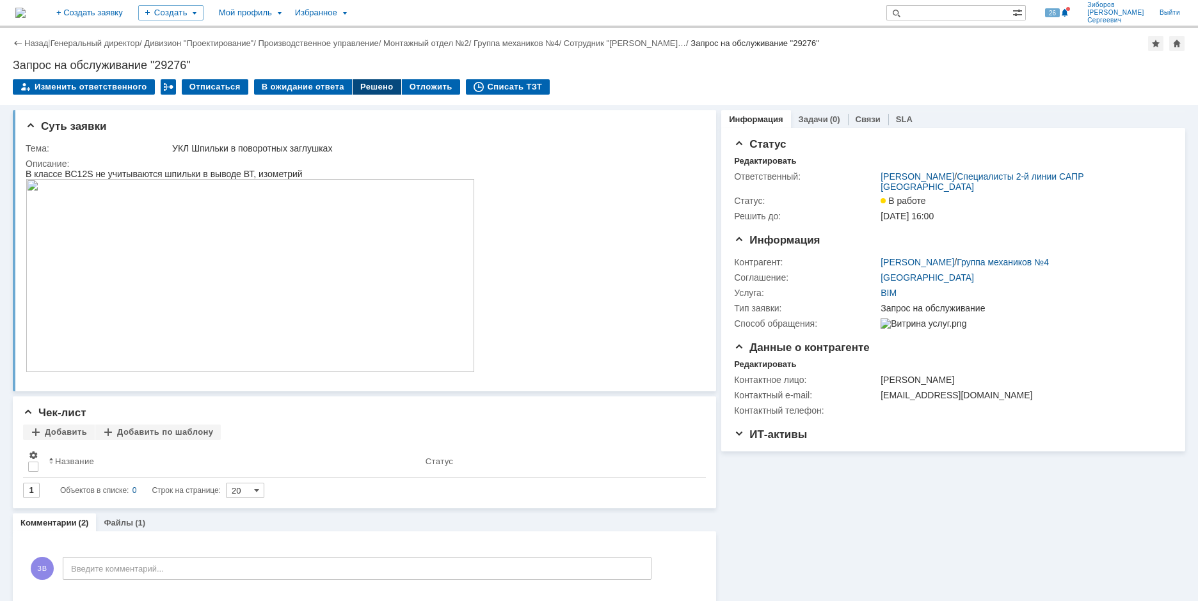
click at [374, 84] on div "Решено" at bounding box center [377, 86] width 49 height 15
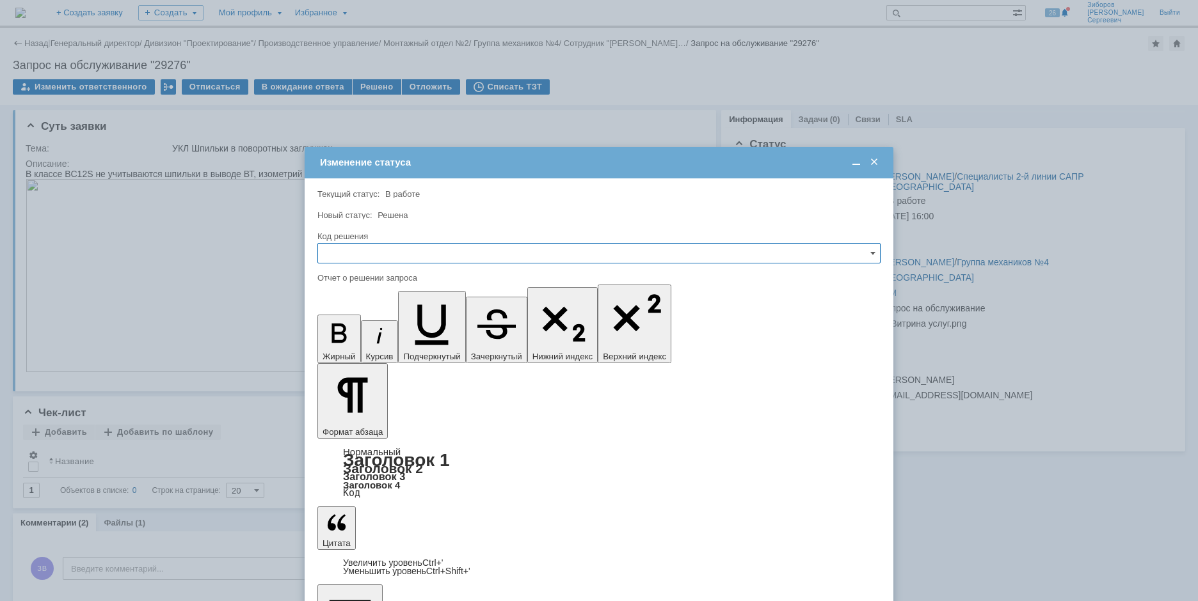
click at [347, 244] on input "text" at bounding box center [598, 253] width 563 height 20
click at [351, 338] on span "Решено" at bounding box center [599, 340] width 546 height 10
type input "Решено"
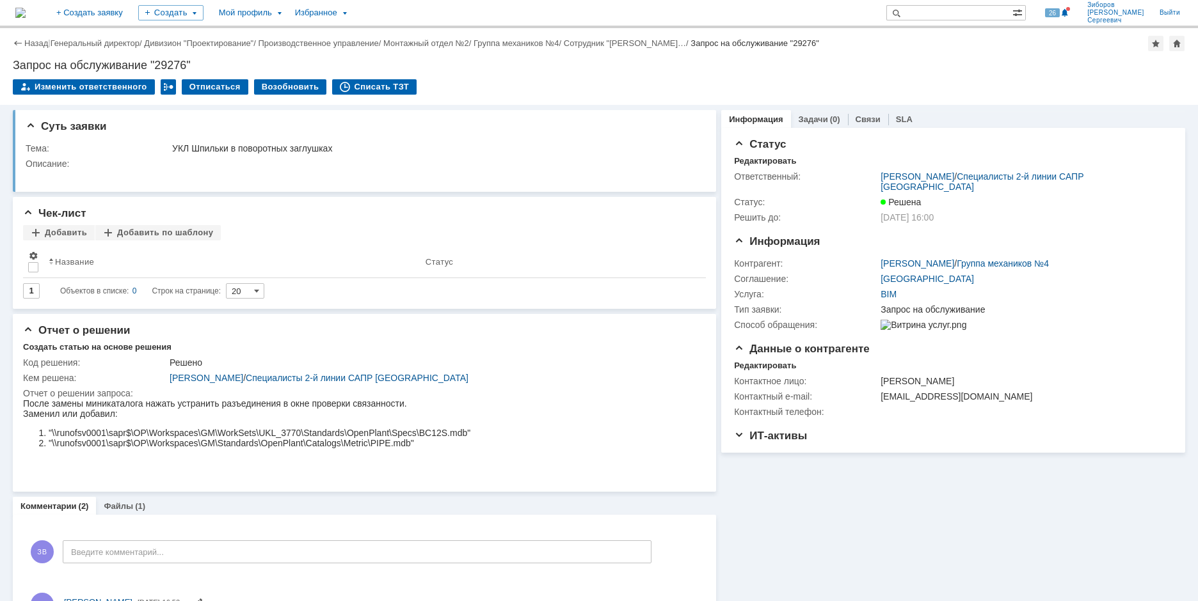
scroll to position [0, 0]
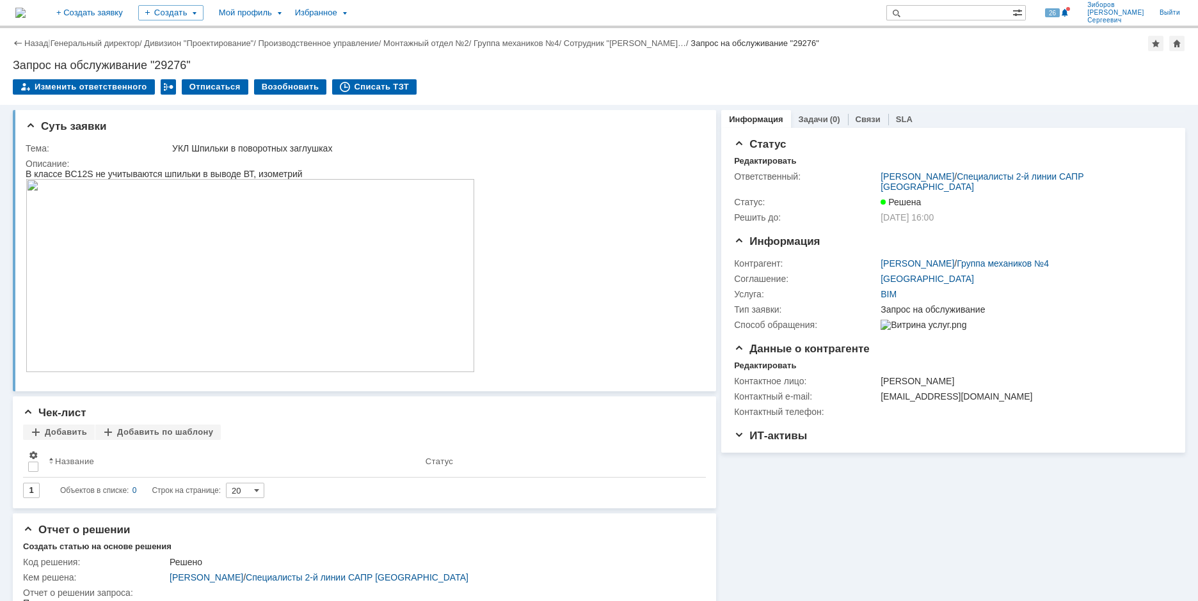
click at [26, 12] on img at bounding box center [20, 13] width 10 height 10
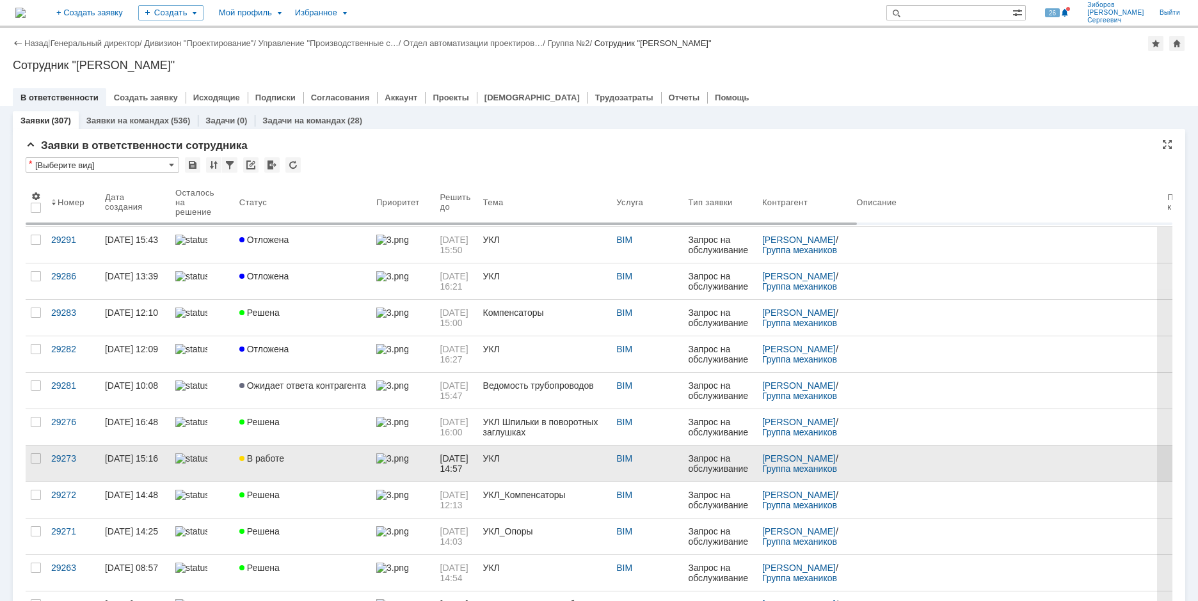
click at [260, 455] on span "В работе" at bounding box center [261, 459] width 45 height 10
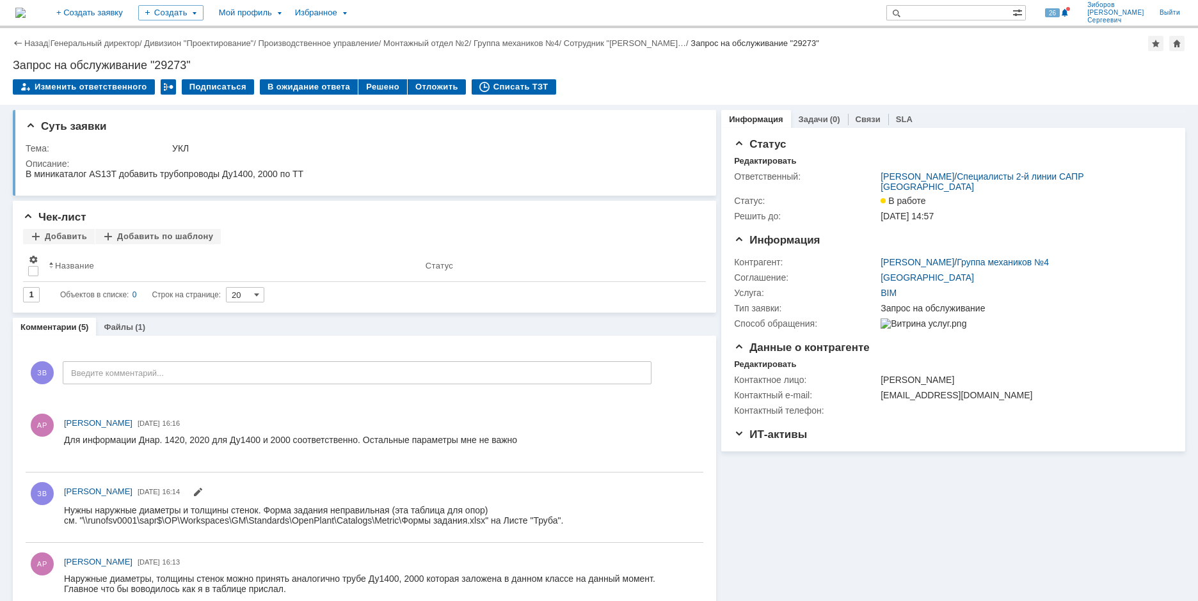
click at [26, 8] on img at bounding box center [20, 13] width 10 height 10
